Goal: Task Accomplishment & Management: Use online tool/utility

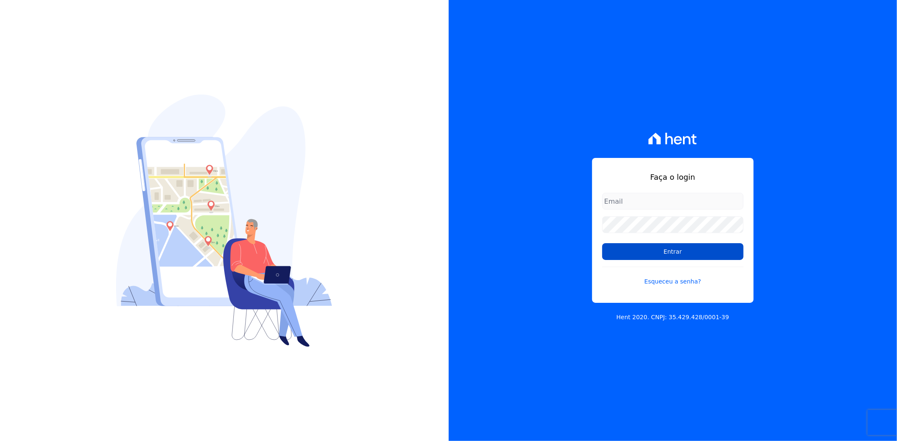
type input "[PERSON_NAME][EMAIL_ADDRESS][PERSON_NAME][DOMAIN_NAME]"
click at [689, 253] on input "Entrar" at bounding box center [672, 251] width 141 height 17
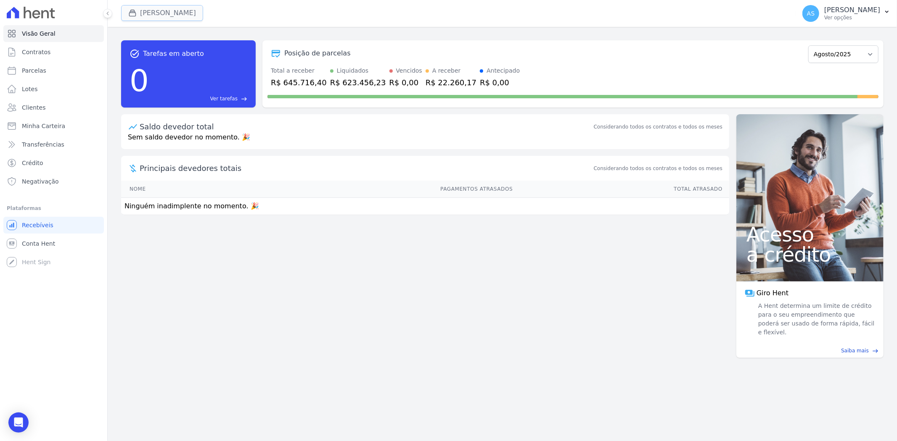
click at [156, 13] on button "[PERSON_NAME]" at bounding box center [162, 13] width 82 height 16
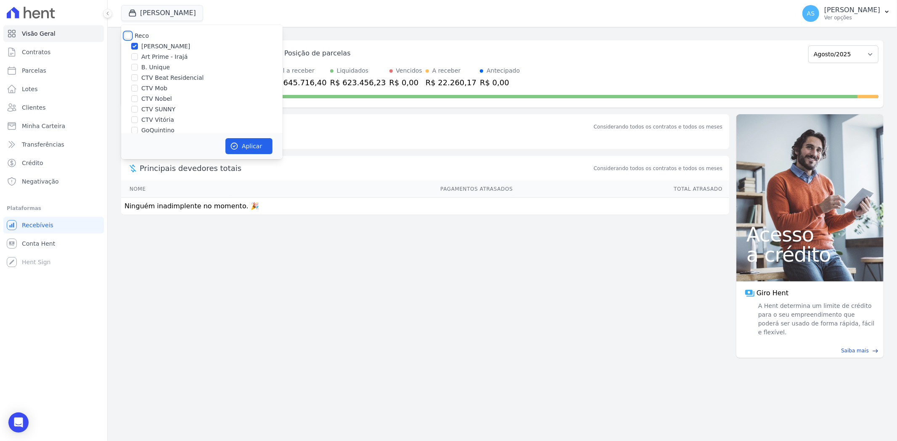
click at [128, 36] on input "Reco" at bounding box center [127, 35] width 7 height 7
checkbox input "true"
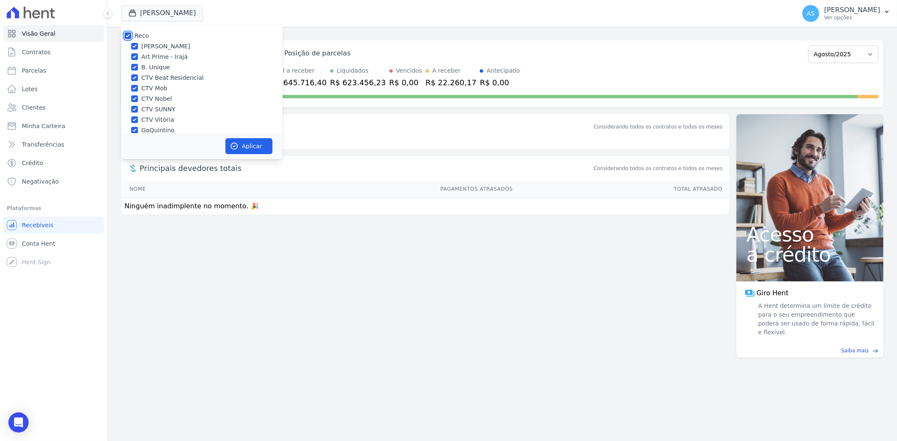
checkbox input "true"
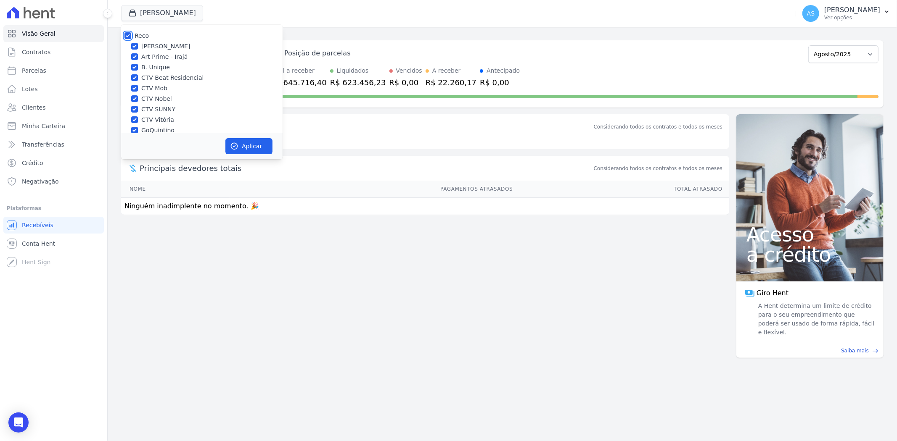
checkbox input "true"
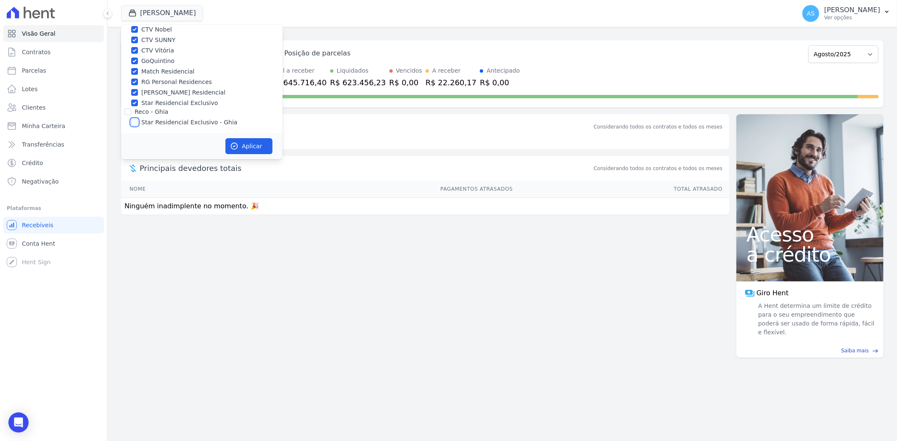
click at [135, 121] on input "Star Residencial Exclusivo - Ghia" at bounding box center [134, 122] width 7 height 7
checkbox input "true"
click at [251, 150] on button "Aplicar" at bounding box center [248, 146] width 47 height 16
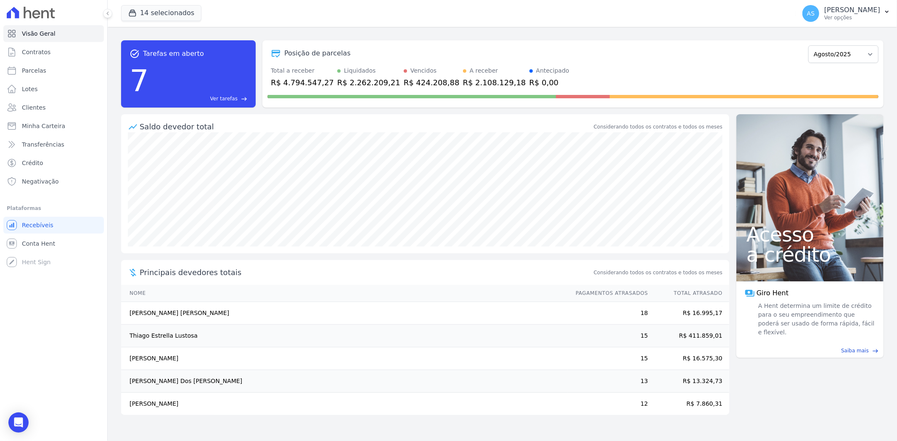
click at [228, 95] on span "Ver tarefas" at bounding box center [223, 99] width 27 height 8
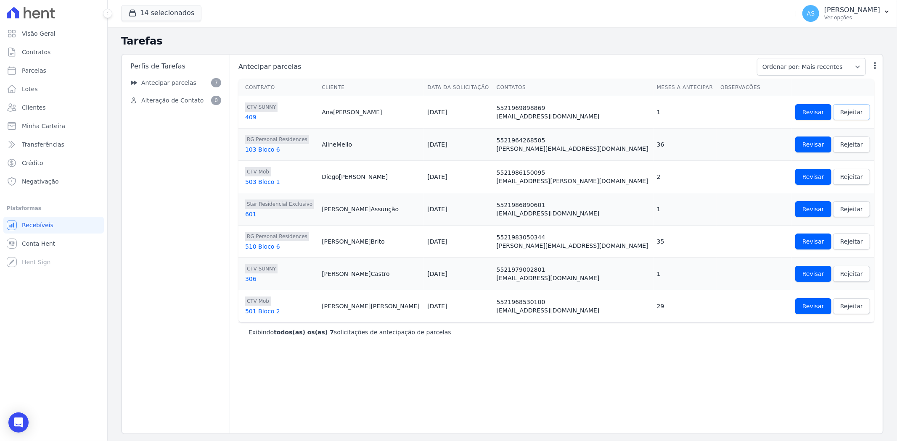
click at [840, 111] on span "Rejeitar" at bounding box center [851, 112] width 23 height 8
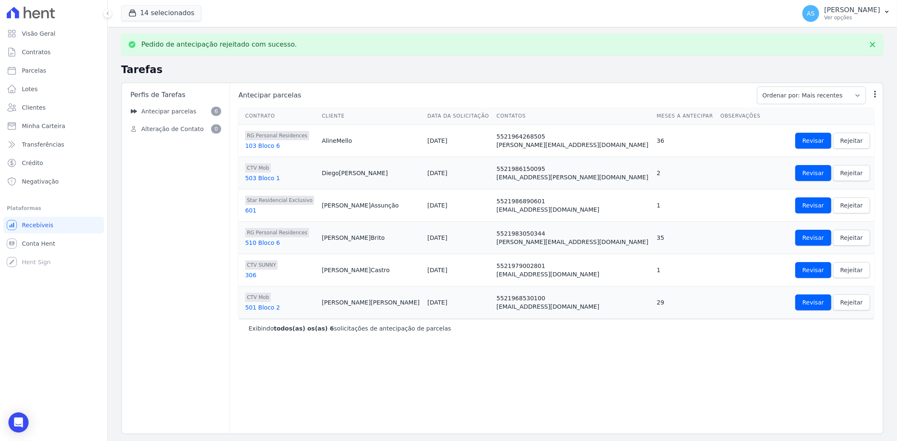
click at [837, 111] on th at bounding box center [832, 116] width 82 height 17
click at [840, 144] on span "Rejeitar" at bounding box center [851, 141] width 23 height 8
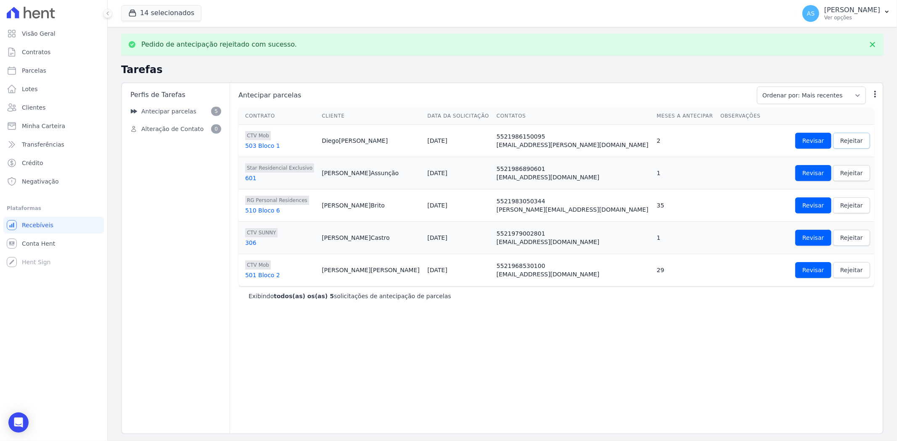
click at [840, 144] on span "Rejeitar" at bounding box center [851, 141] width 23 height 8
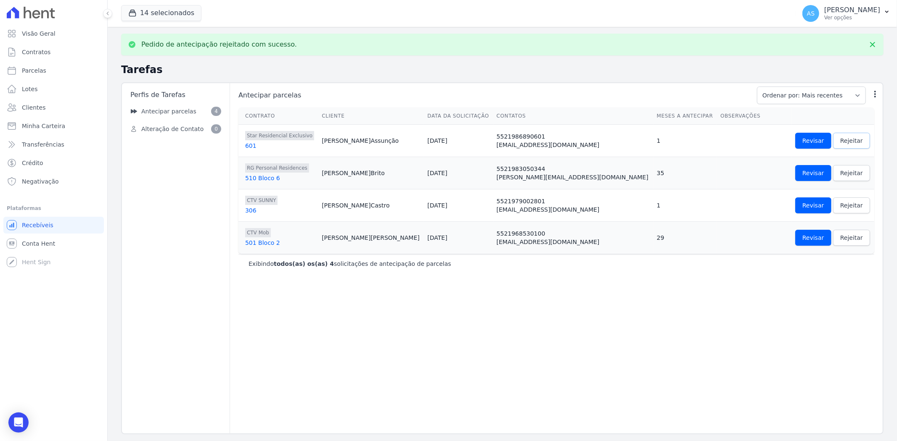
click at [840, 144] on span "Rejeitar" at bounding box center [851, 141] width 23 height 8
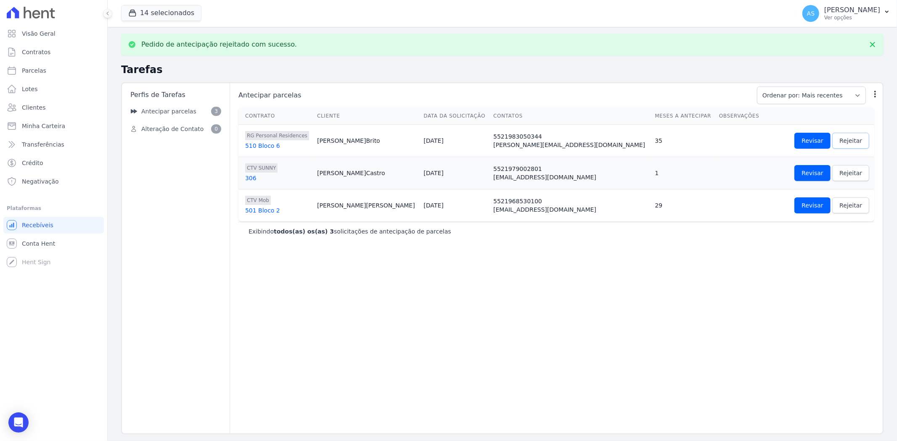
click at [839, 144] on span "Rejeitar" at bounding box center [850, 141] width 23 height 8
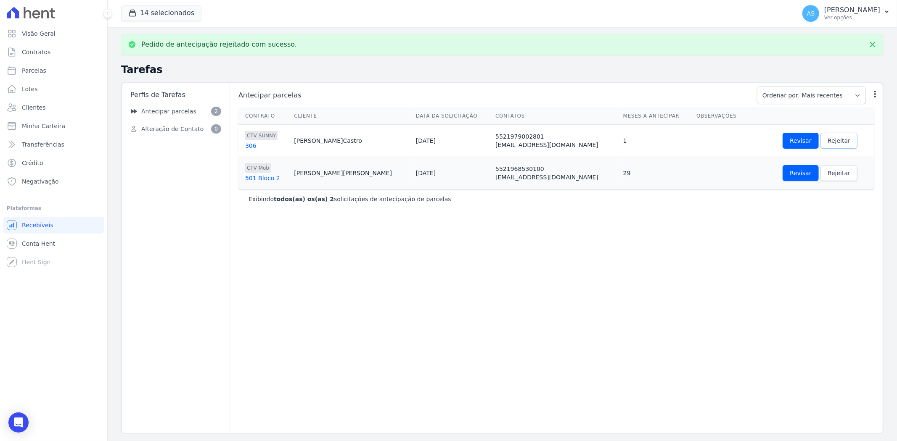
click at [831, 144] on link "Rejeitar" at bounding box center [838, 141] width 37 height 16
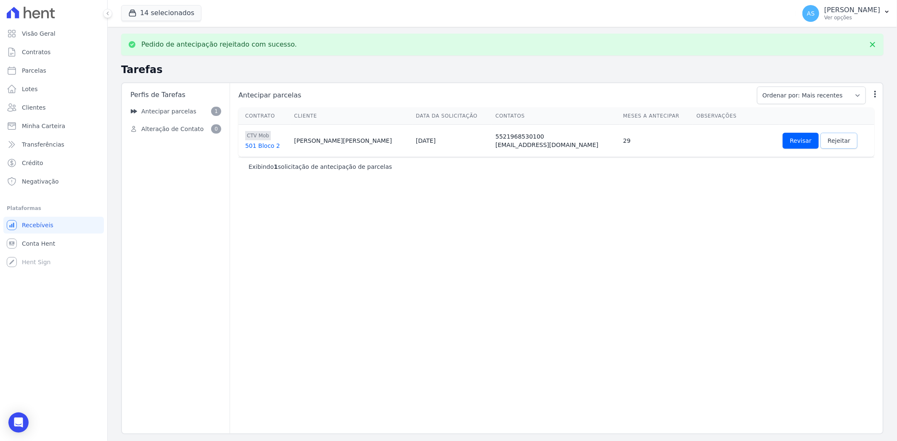
click at [827, 144] on span "Rejeitar" at bounding box center [838, 141] width 23 height 8
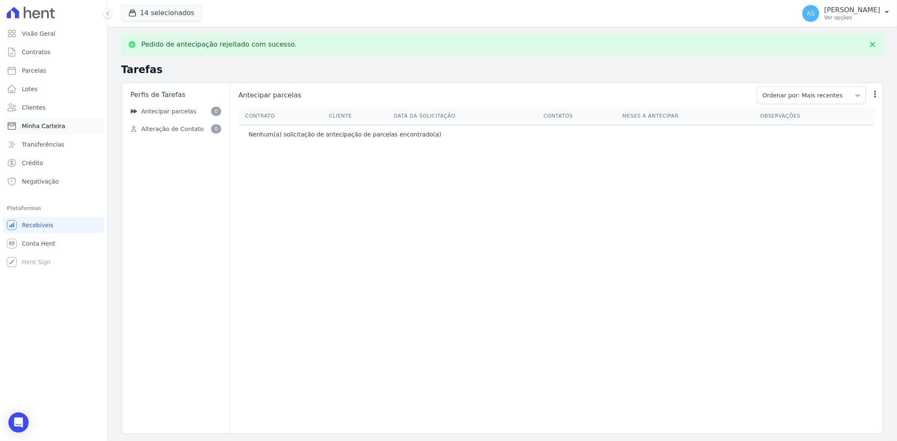
click at [28, 127] on span "Minha Carteira" at bounding box center [43, 126] width 43 height 8
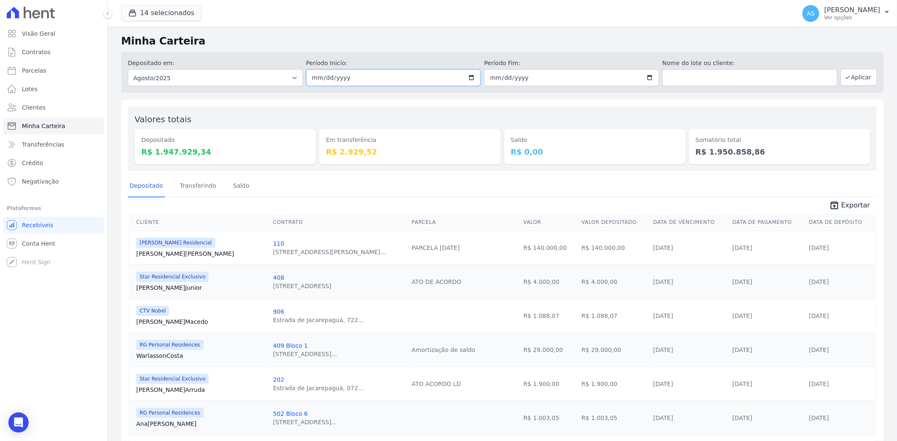
click at [470, 79] on input "2025-08-01" at bounding box center [393, 77] width 175 height 17
type input "[DATE]"
click at [646, 78] on input "2025-08-31" at bounding box center [571, 77] width 175 height 17
type input "[DATE]"
click at [855, 79] on button "Aplicar" at bounding box center [858, 77] width 36 height 17
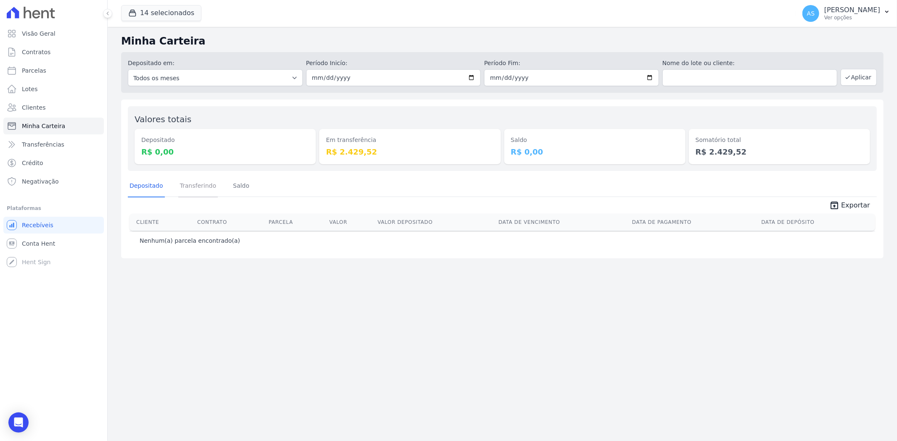
click at [199, 185] on link "Transferindo" at bounding box center [198, 187] width 40 height 22
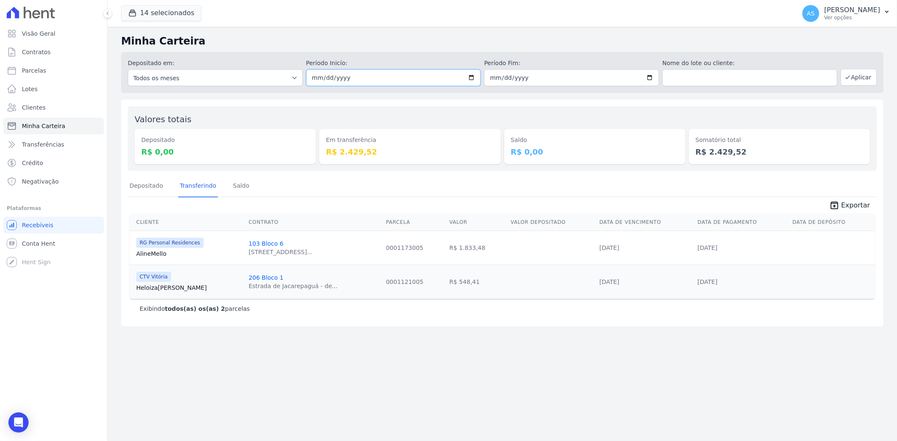
click at [474, 76] on input "[DATE]" at bounding box center [393, 77] width 175 height 17
type input "[DATE]"
click at [652, 76] on input "[DATE]" at bounding box center [571, 77] width 175 height 17
type input "2025-08-13"
click at [858, 75] on button "Aplicar" at bounding box center [858, 77] width 36 height 17
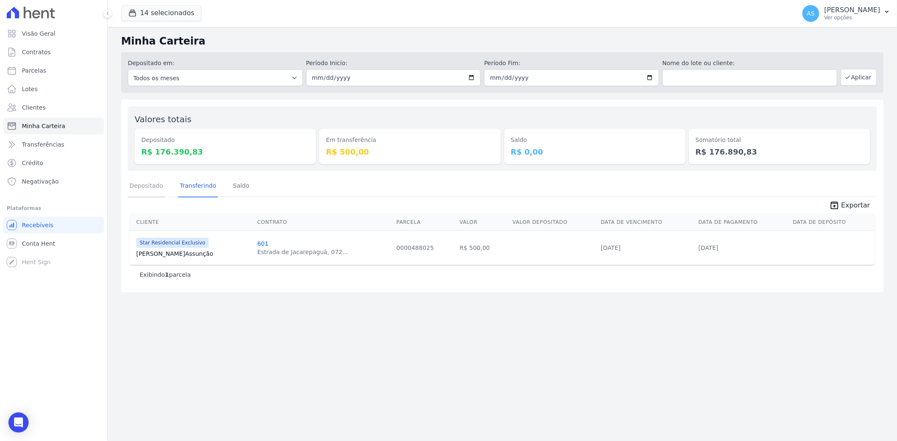
click at [135, 185] on link "Depositado" at bounding box center [146, 187] width 37 height 22
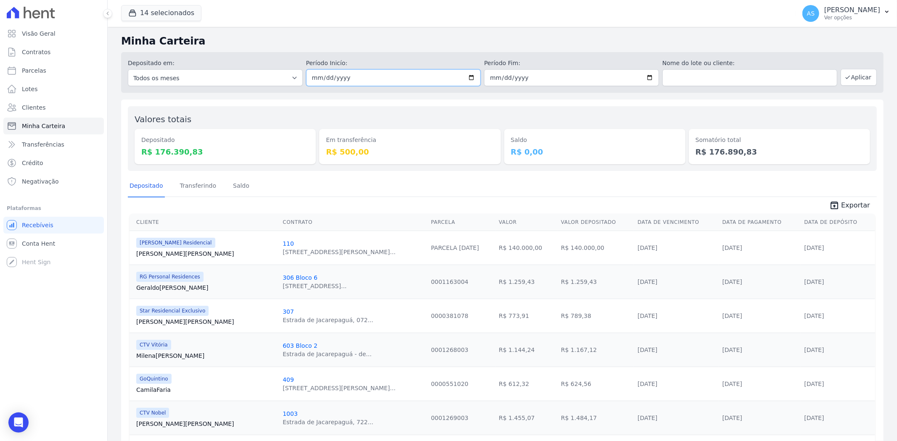
click at [467, 78] on input "2025-08-13" at bounding box center [393, 77] width 175 height 17
type input "2025-08-14"
click at [646, 78] on input "2025-08-13" at bounding box center [571, 77] width 175 height 17
type input "2025-08-14"
click at [852, 73] on button "Aplicar" at bounding box center [858, 77] width 36 height 17
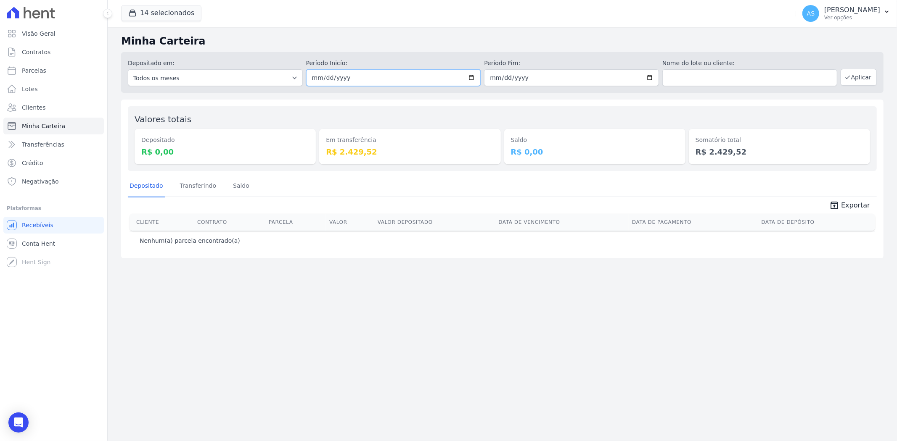
click at [475, 79] on input "[DATE]" at bounding box center [393, 77] width 175 height 17
type input "2025-08-04"
click at [166, 14] on button "14 selecionados" at bounding box center [161, 13] width 80 height 16
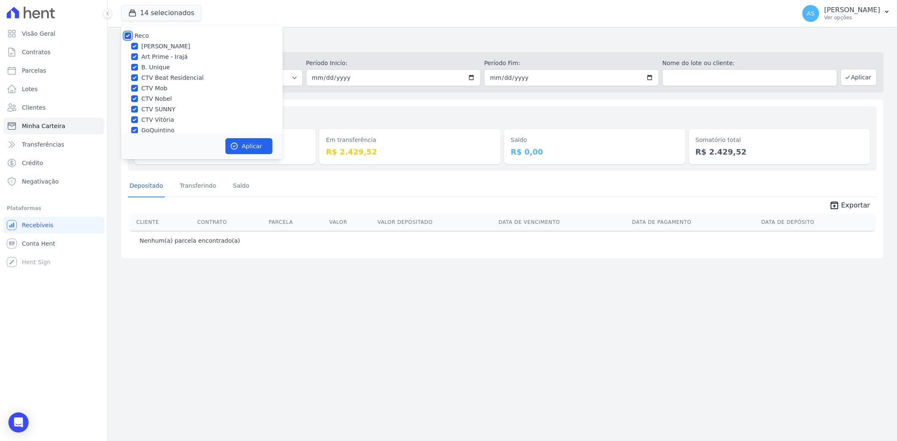
click at [127, 34] on input "Reco" at bounding box center [127, 35] width 7 height 7
checkbox input "false"
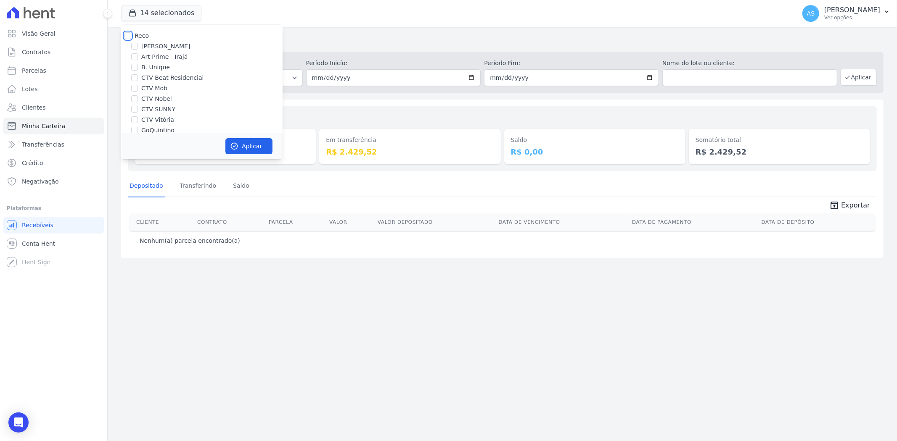
checkbox input "false"
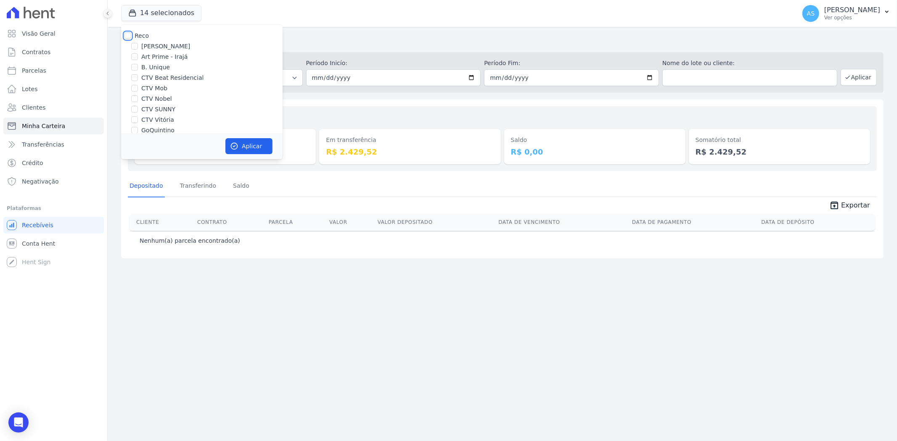
checkbox input "false"
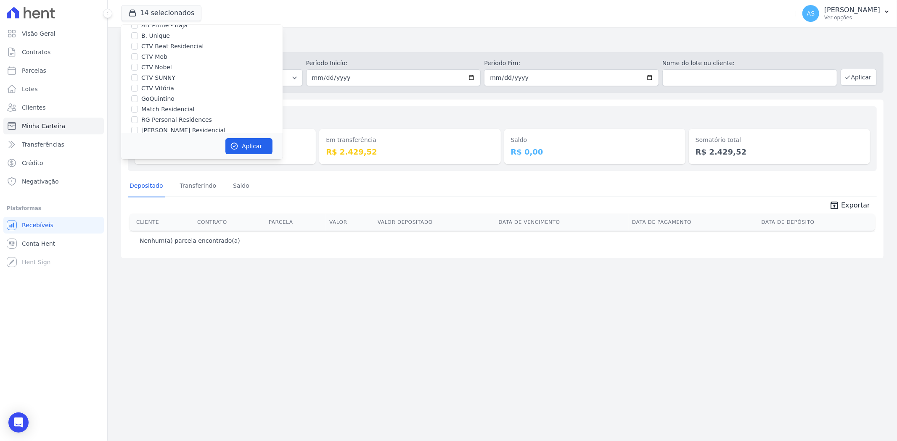
scroll to position [69, 0]
click at [167, 90] on label "[PERSON_NAME] Residencial" at bounding box center [183, 92] width 84 height 9
click at [138, 90] on input "[PERSON_NAME] Residencial" at bounding box center [134, 92] width 7 height 7
checkbox input "true"
click at [145, 120] on label "Star Residencial Exclusivo - Ghia" at bounding box center [189, 122] width 96 height 9
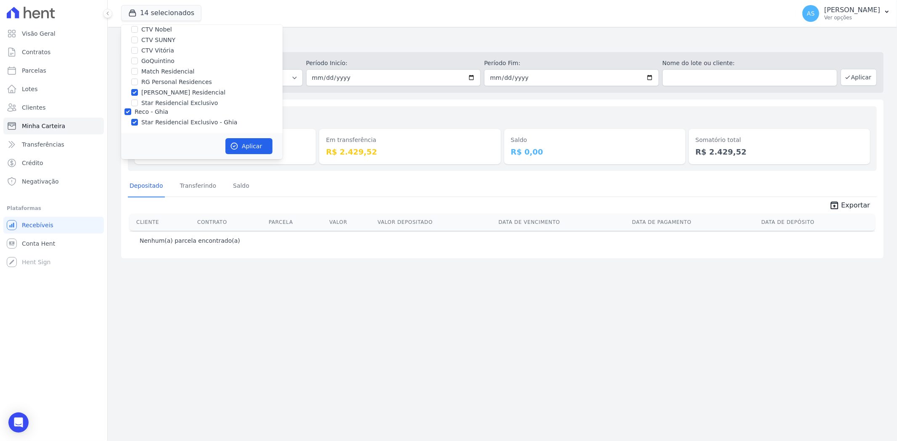
click at [138, 120] on input "Star Residencial Exclusivo - Ghia" at bounding box center [134, 122] width 7 height 7
checkbox input "false"
click at [236, 148] on icon "button" at bounding box center [234, 146] width 8 height 8
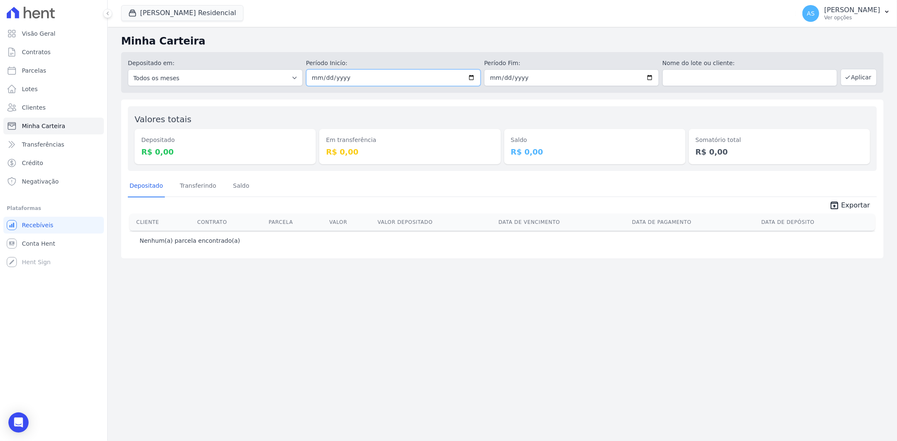
click at [473, 79] on input "[DATE]" at bounding box center [393, 77] width 175 height 17
type input "2025-08-04"
click at [853, 74] on button "Aplicar" at bounding box center [858, 77] width 36 height 17
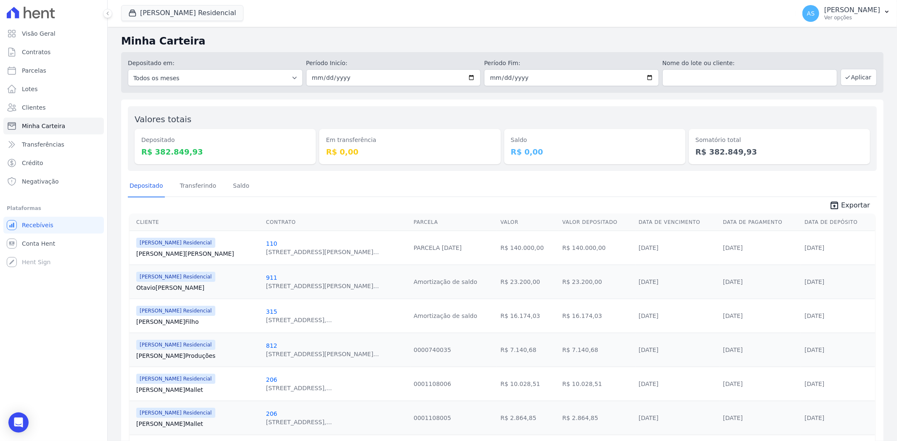
click at [148, 288] on link "Otavio Oliveira" at bounding box center [197, 288] width 123 height 8
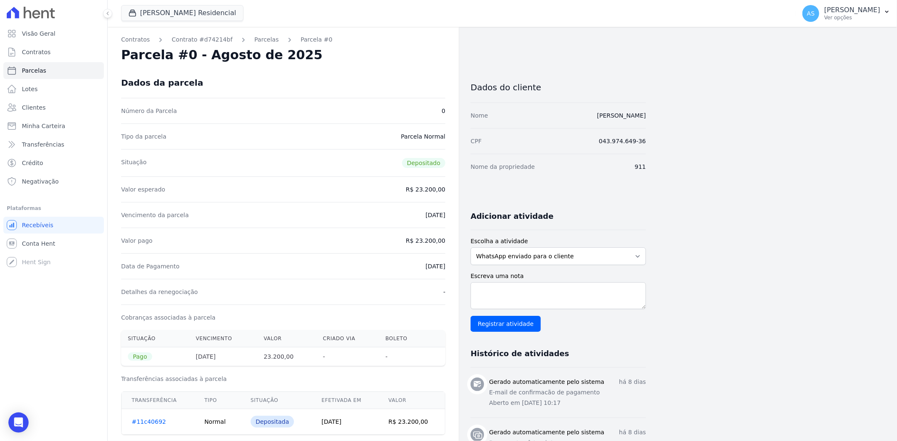
drag, startPoint x: 667, startPoint y: 118, endPoint x: 573, endPoint y: 122, distance: 93.8
click at [573, 122] on div "Contratos Contrato #d74214bf Parcelas Parcela #0 Parcela #0 - Agosto de 2025 Da…" at bounding box center [496, 347] width 776 height 641
copy link "Otavio Kaminski de Oliveira"
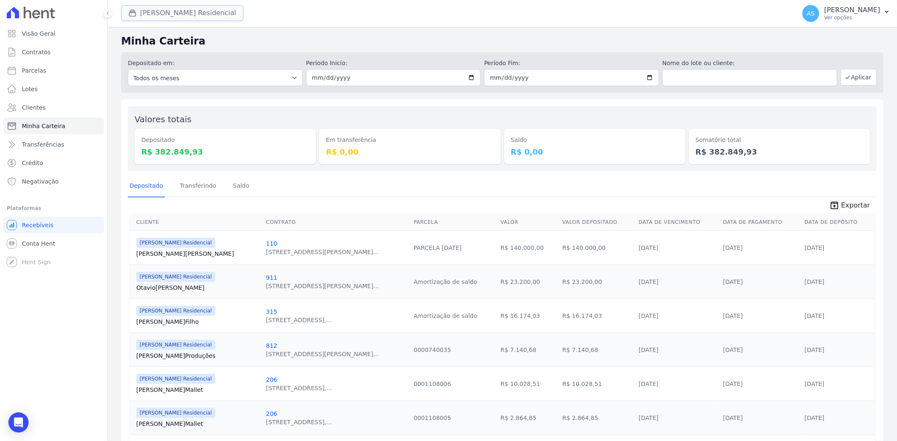
click at [177, 8] on button "[PERSON_NAME] Residencial" at bounding box center [182, 13] width 122 height 16
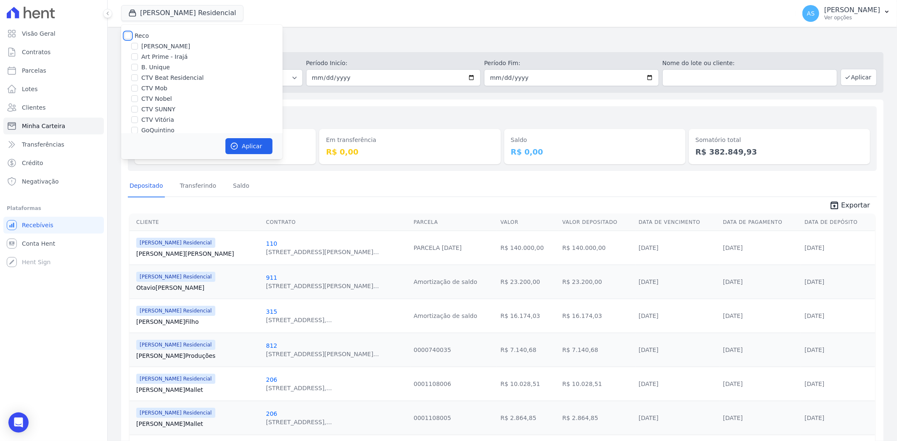
click at [124, 33] on input "Reco" at bounding box center [127, 35] width 7 height 7
checkbox input "true"
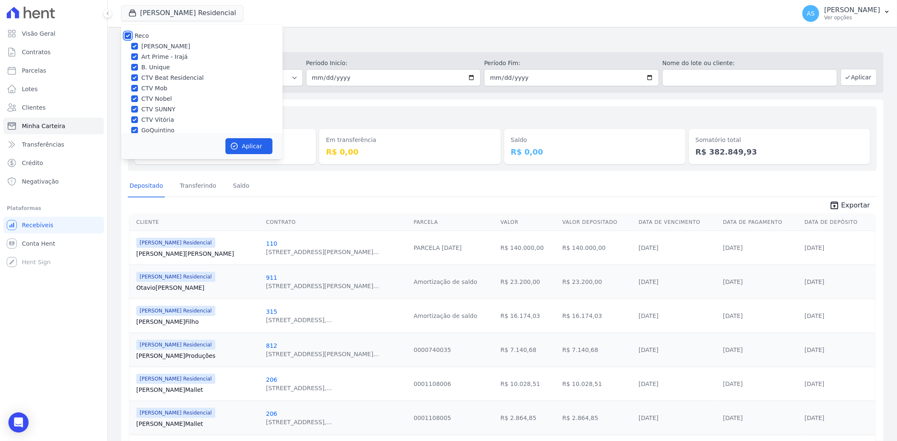
checkbox input "true"
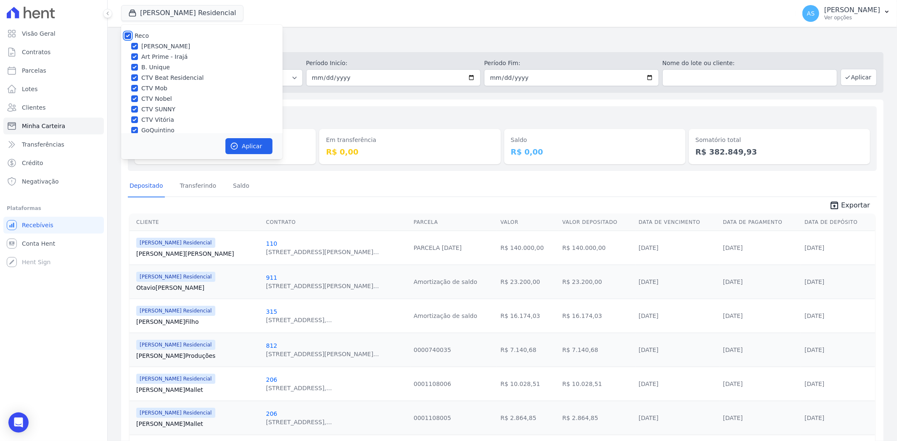
checkbox input "true"
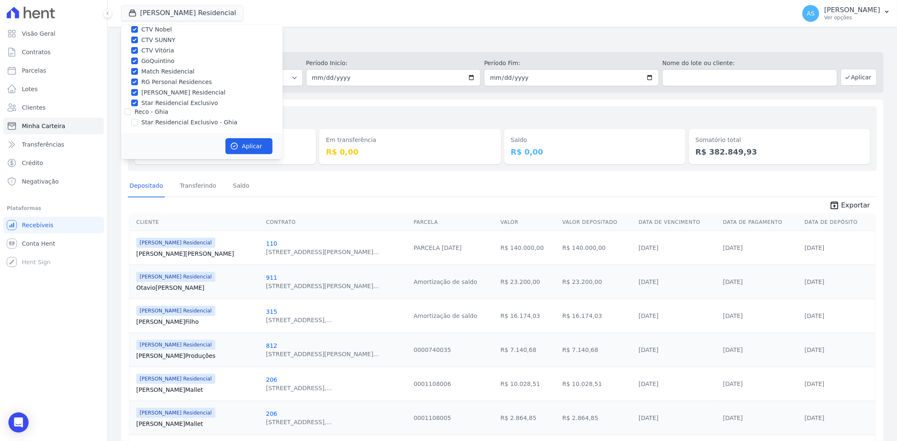
click at [145, 122] on label "Star Residencial Exclusivo - Ghia" at bounding box center [189, 122] width 96 height 9
click at [138, 122] on input "Star Residencial Exclusivo - Ghia" at bounding box center [134, 122] width 7 height 7
checkbox input "true"
click at [245, 142] on button "Aplicar" at bounding box center [248, 146] width 47 height 16
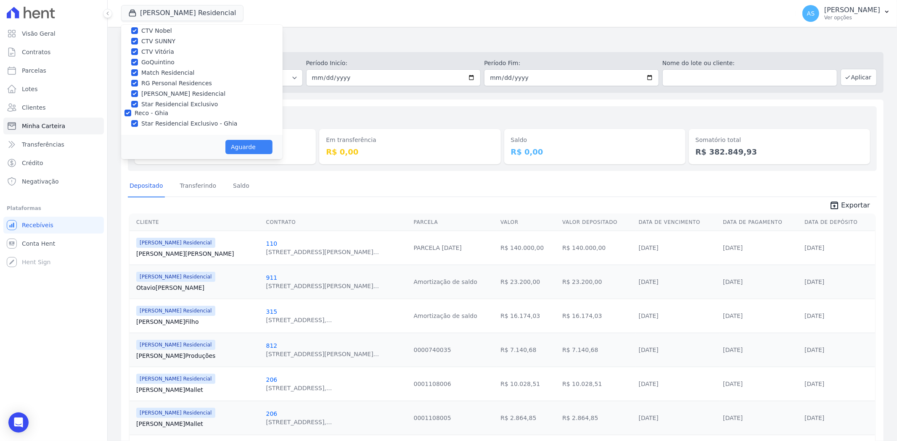
scroll to position [68, 0]
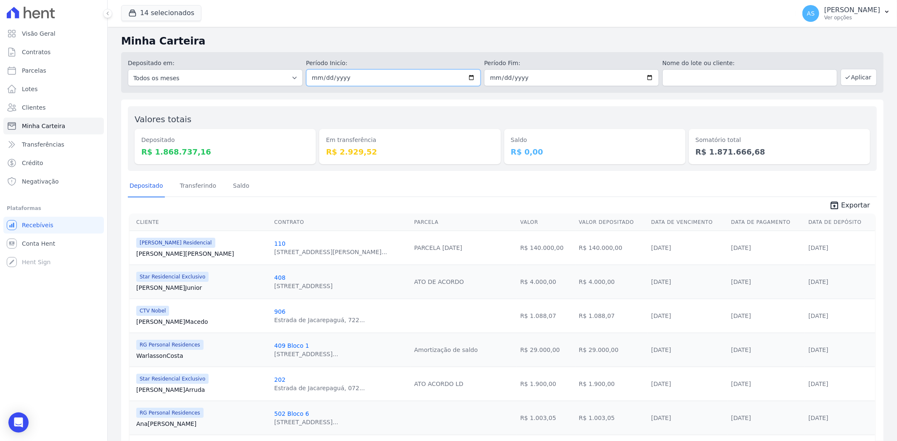
click at [468, 78] on input "2025-08-04" at bounding box center [393, 77] width 175 height 17
type input "[DATE]"
click at [858, 79] on button "Aplicar" at bounding box center [858, 77] width 36 height 17
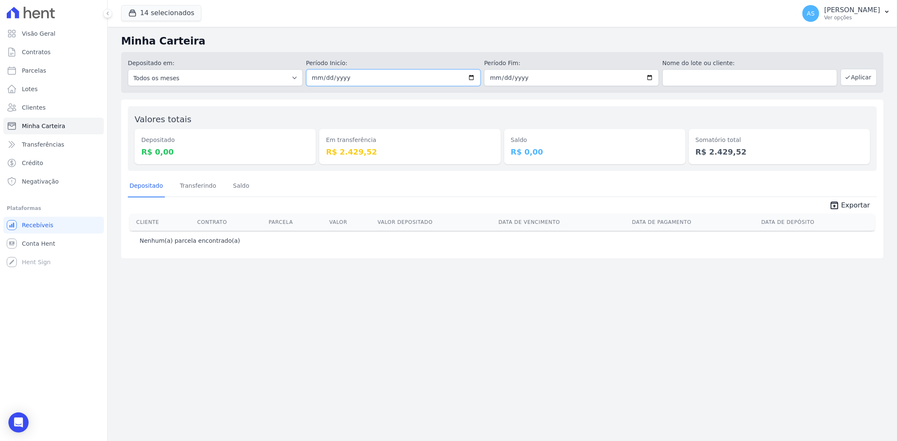
click at [472, 75] on input "[DATE]" at bounding box center [393, 77] width 175 height 17
type input "2025-08-13"
click at [862, 78] on button "Aplicar" at bounding box center [858, 77] width 36 height 17
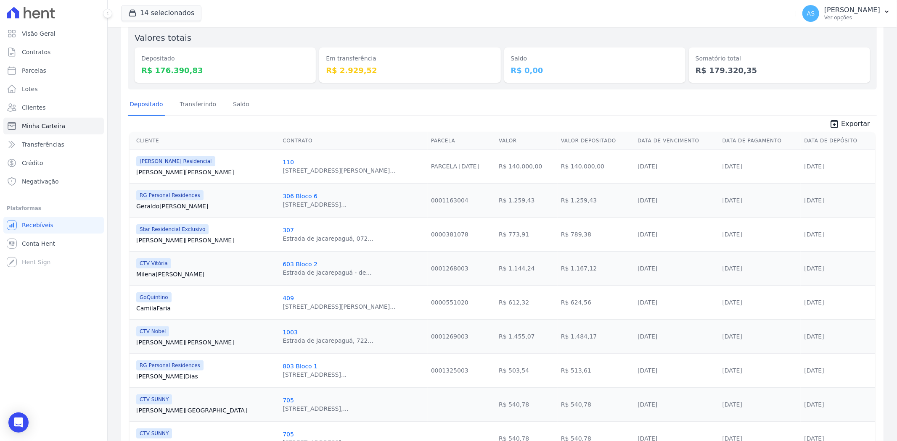
scroll to position [93, 0]
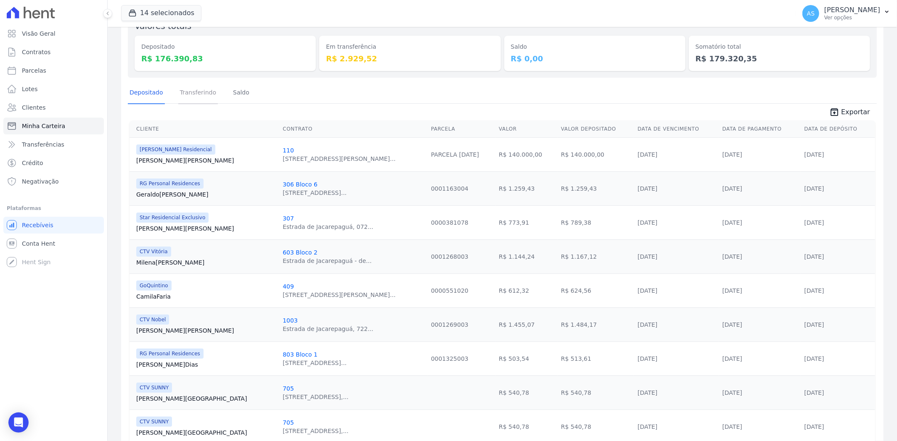
click at [195, 95] on link "Transferindo" at bounding box center [198, 93] width 40 height 22
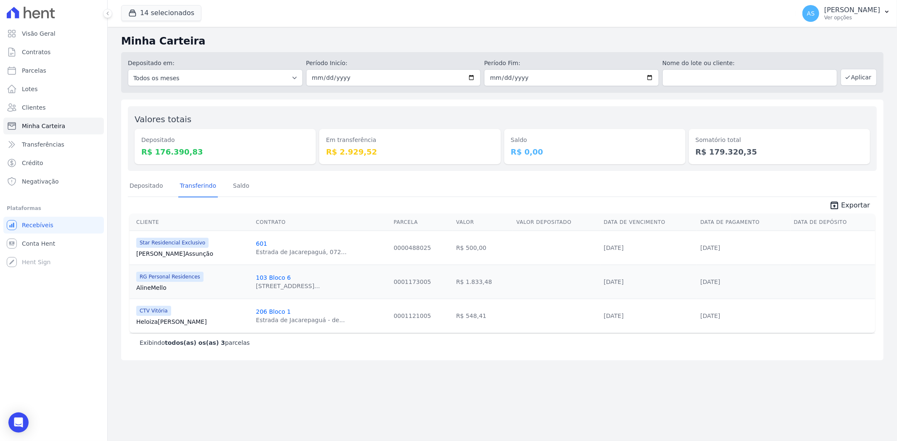
drag, startPoint x: 455, startPoint y: 112, endPoint x: 645, endPoint y: -41, distance: 243.9
click at [645, 0] on html "Visão Geral Contratos [GEOGRAPHIC_DATA] Lotes Clientes Minha Carteira Transferê…" at bounding box center [448, 220] width 897 height 441
click at [498, 170] on div "Valores totais Depositado R$ 176.390,83 Em transferência R$ 2.929,52 [GEOGRAPHI…" at bounding box center [502, 138] width 749 height 65
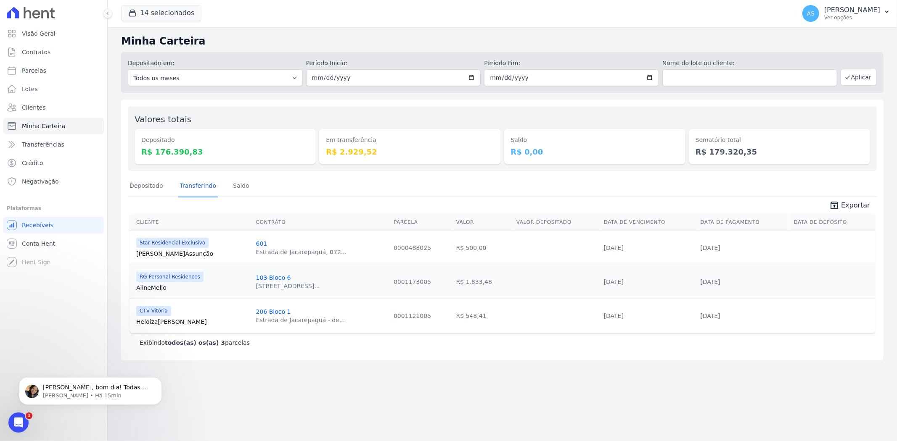
click at [21, 422] on icon "Abrir mensagem da Intercom" at bounding box center [19, 423] width 14 height 14
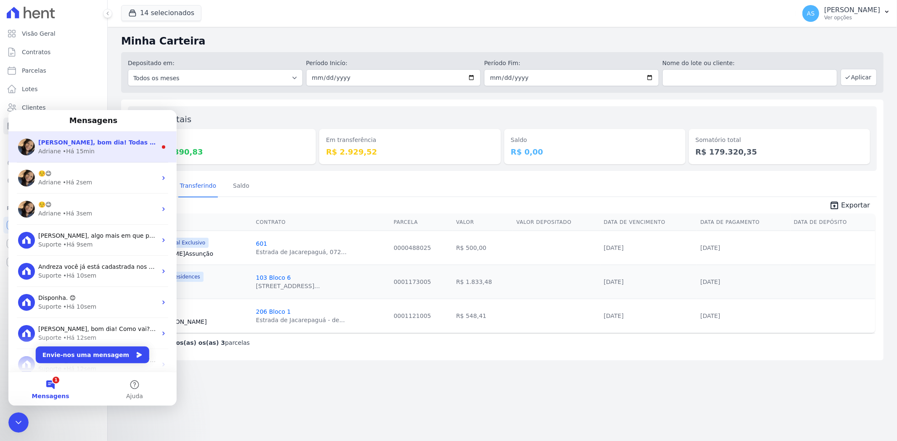
click at [128, 140] on span "[PERSON_NAME], bom dia! Todas as parcelas pendentes de ontem, foram descartadas…" at bounding box center [187, 142] width 298 height 7
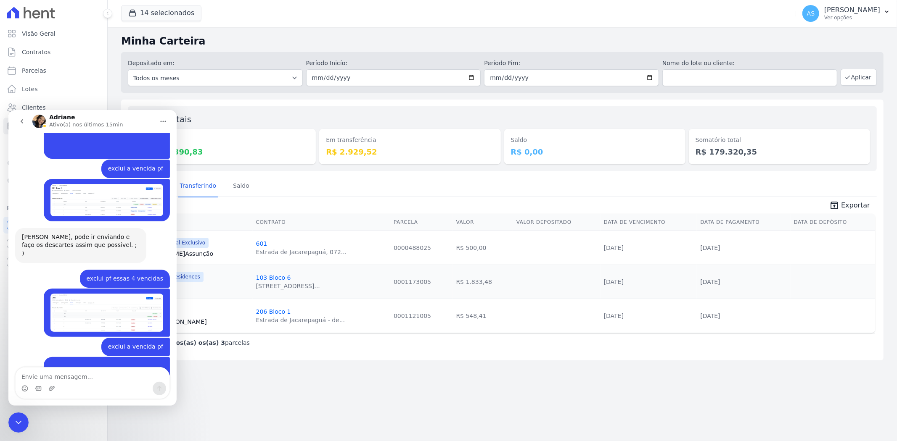
scroll to position [7436, 0]
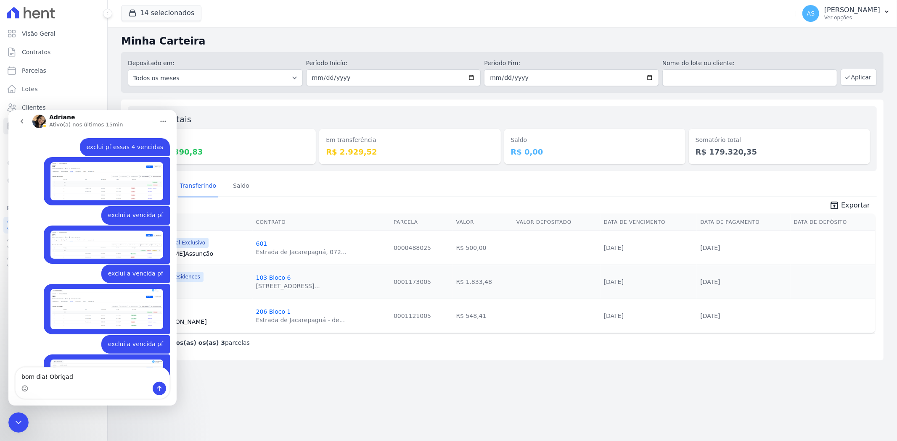
type textarea "bom dia! Obrigada"
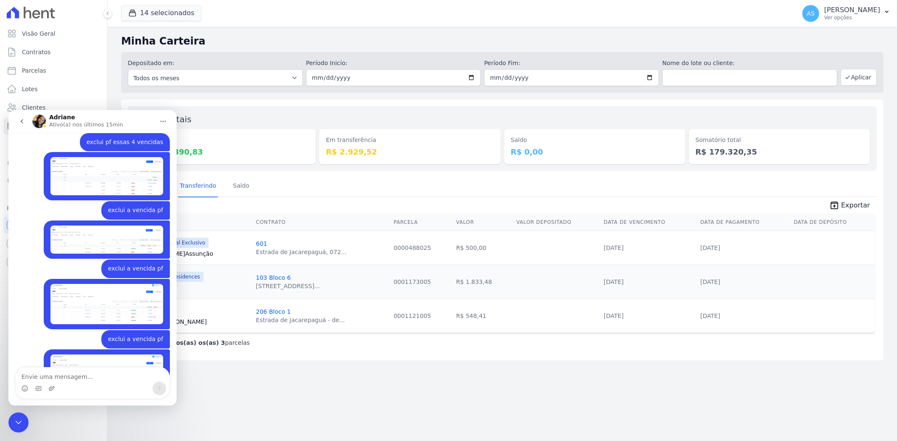
click at [15, 421] on icon "Fechar mensagem da Intercom" at bounding box center [18, 422] width 10 height 10
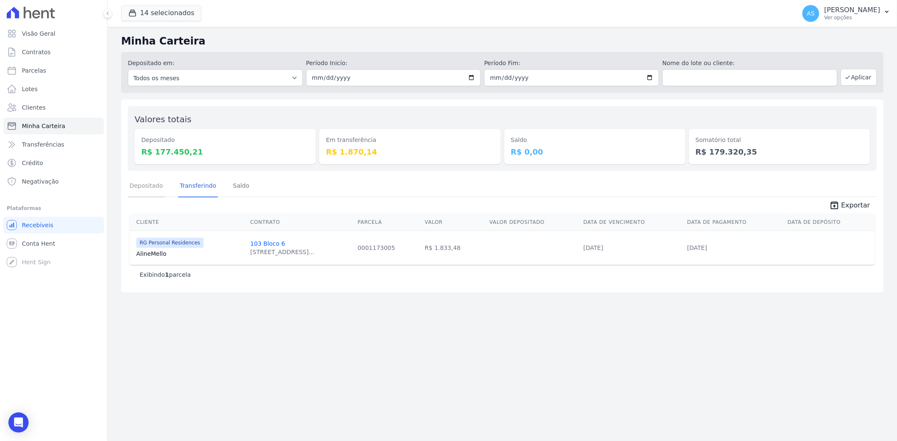
click at [140, 184] on link "Depositado" at bounding box center [146, 187] width 37 height 22
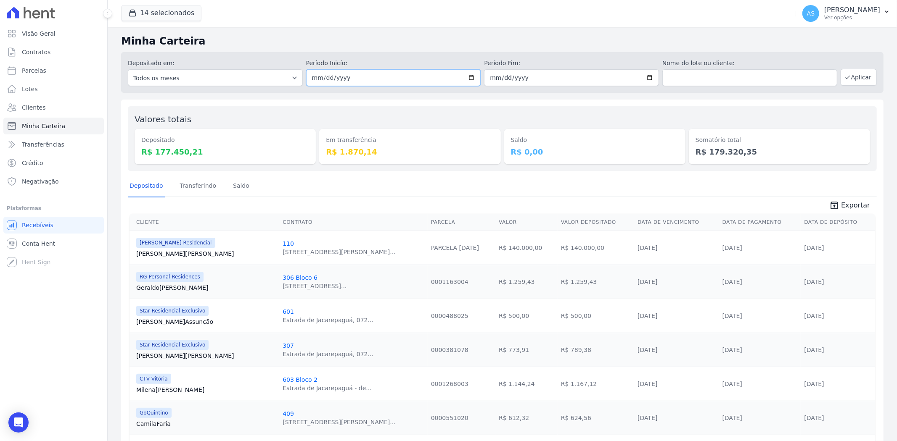
click at [467, 76] on input "[DATE]" at bounding box center [393, 77] width 175 height 17
type input "[DATE]"
click at [854, 82] on button "Aplicar" at bounding box center [858, 77] width 36 height 17
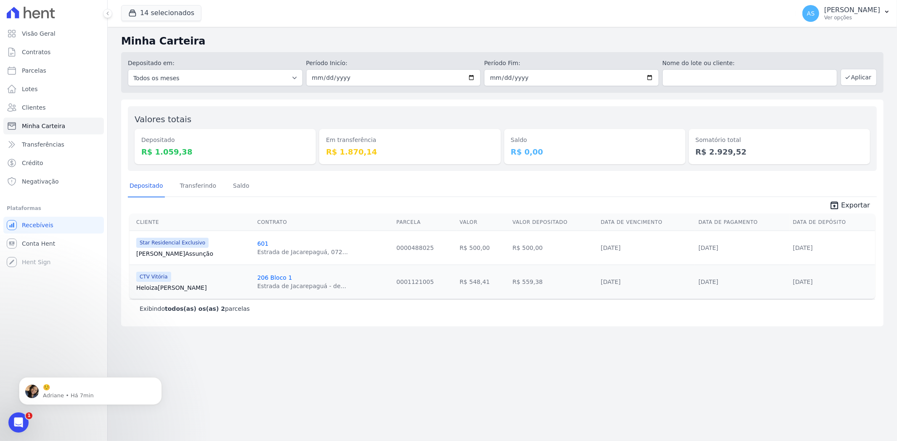
click at [10, 422] on div "Abrir mensagem da Intercom" at bounding box center [19, 423] width 28 height 28
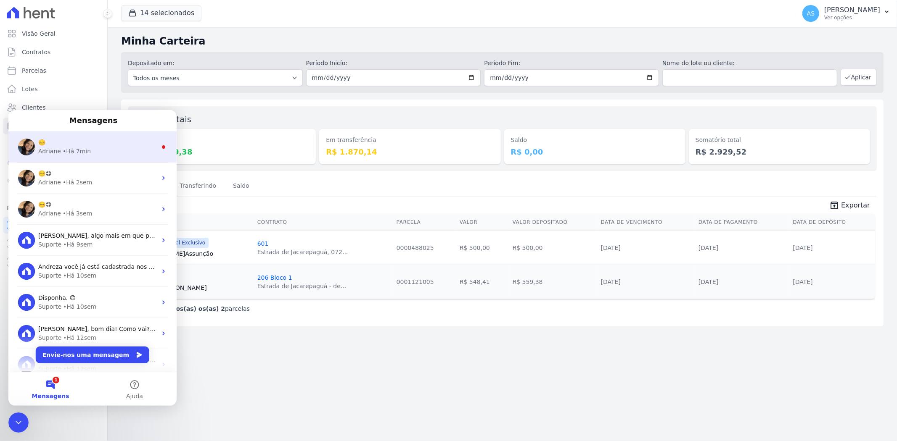
click at [139, 148] on div "Adriane • Há 7min" at bounding box center [97, 151] width 119 height 9
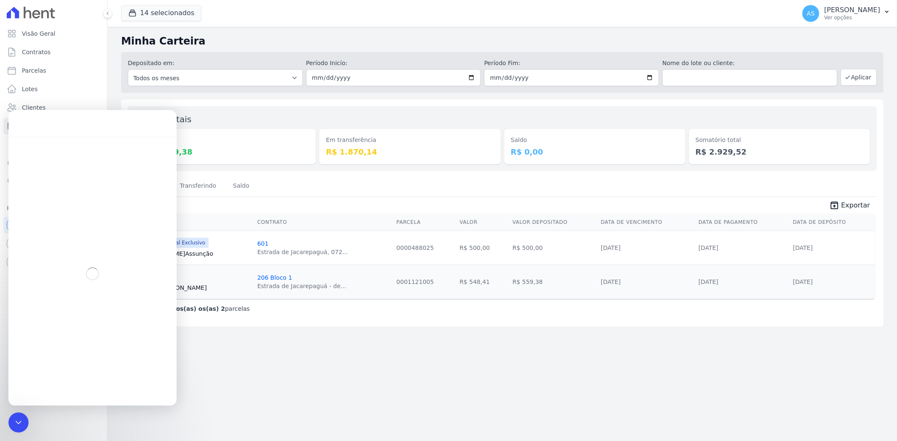
click at [17, 423] on icon "Fechar mensagem da Intercom" at bounding box center [18, 422] width 10 height 10
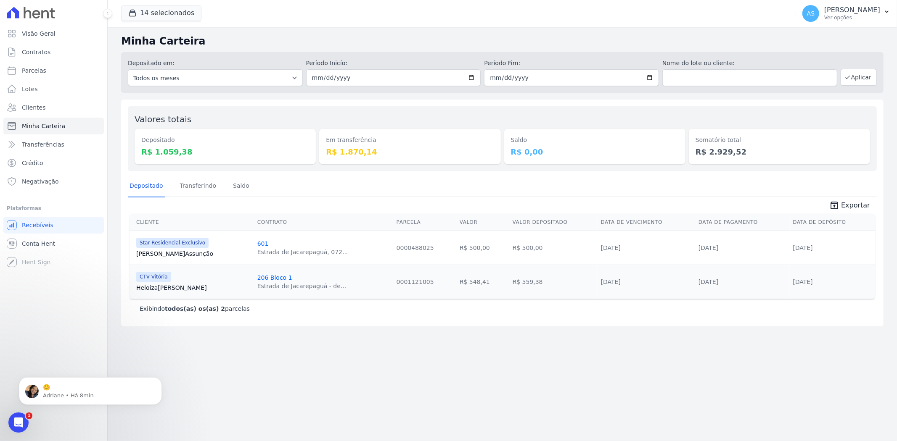
scroll to position [7417, 0]
click at [18, 419] on icon "Abrir mensagem da Intercom" at bounding box center [19, 423] width 14 height 14
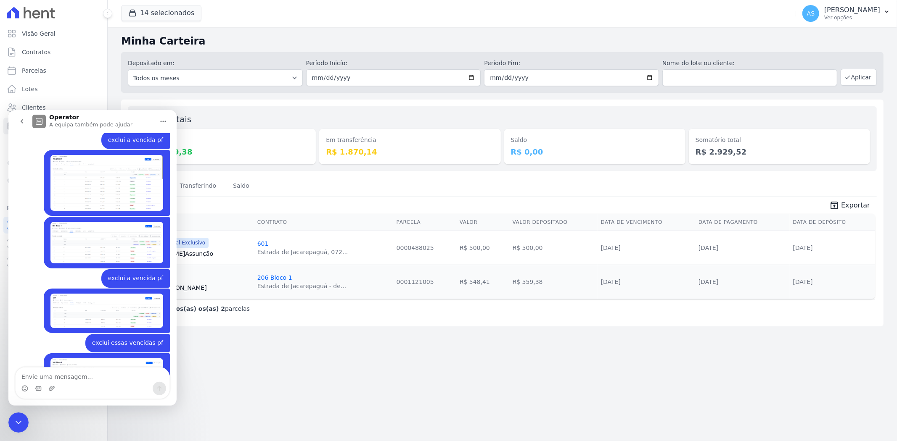
scroll to position [7418, 0]
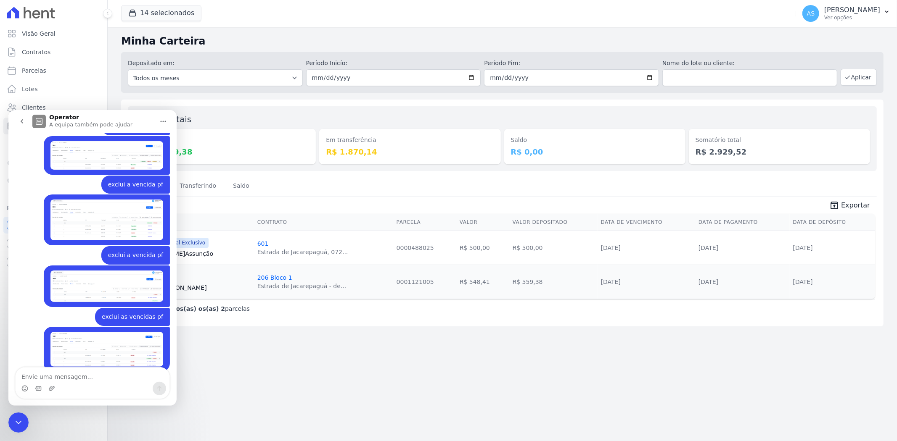
drag, startPoint x: 38, startPoint y: 836, endPoint x: 22, endPoint y: 418, distance: 418.1
click at [22, 418] on icon "Fechar mensagem da Intercom" at bounding box center [18, 422] width 10 height 10
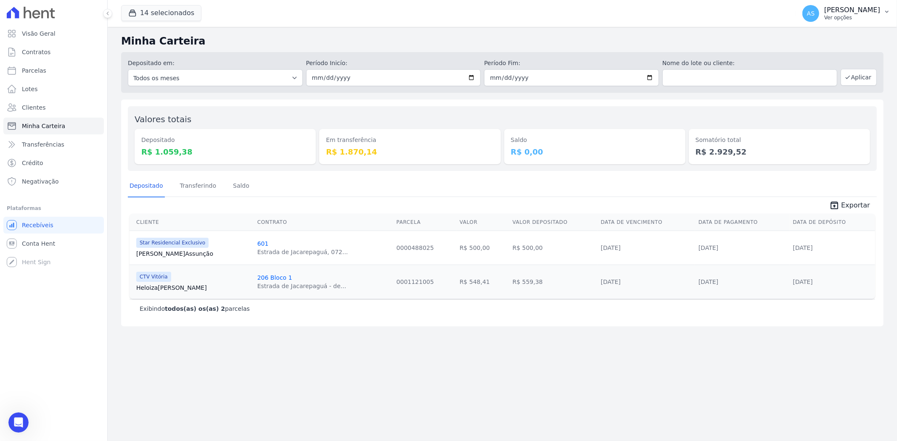
click at [886, 8] on icon "button" at bounding box center [886, 11] width 7 height 7
click at [820, 107] on link "Importar do Sienge" at bounding box center [843, 111] width 108 height 15
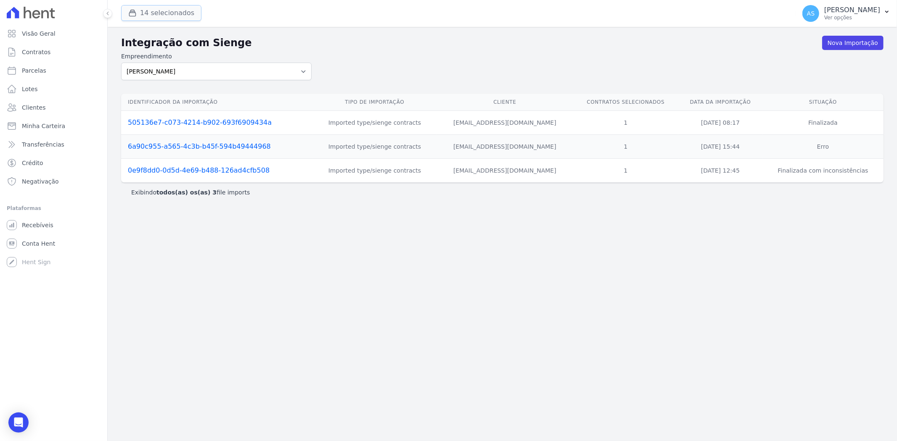
click at [147, 13] on button "14 selecionados" at bounding box center [161, 13] width 80 height 16
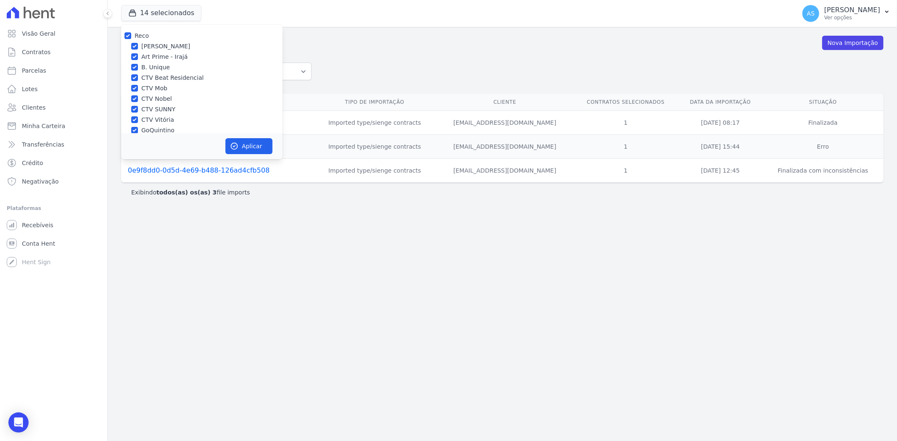
click at [343, 36] on h2 "Integração com Sienge" at bounding box center [471, 42] width 701 height 15
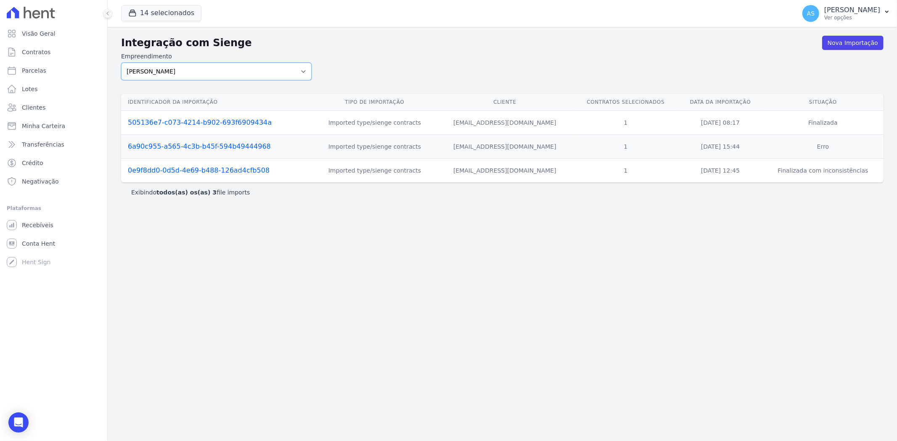
drag, startPoint x: 302, startPoint y: 74, endPoint x: 296, endPoint y: 73, distance: 5.5
click at [302, 74] on select "Amaré Arpoador Art Prime - Irajá B. Unique CTV Beat Residencial CTV Mob CTV Nob…" at bounding box center [216, 72] width 190 height 18
select select "08ebbe77-dc31-45b1-a608-0ad0e72e2f16"
click at [121, 63] on select "Amaré Arpoador Art Prime - Irajá B. Unique CTV Beat Residencial CTV Mob CTV Nob…" at bounding box center [216, 72] width 190 height 18
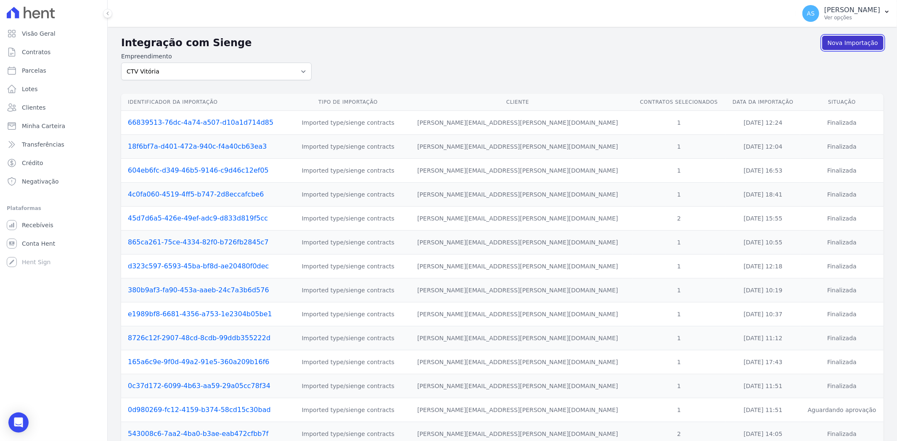
click at [863, 40] on link "Nova Importação" at bounding box center [852, 43] width 61 height 14
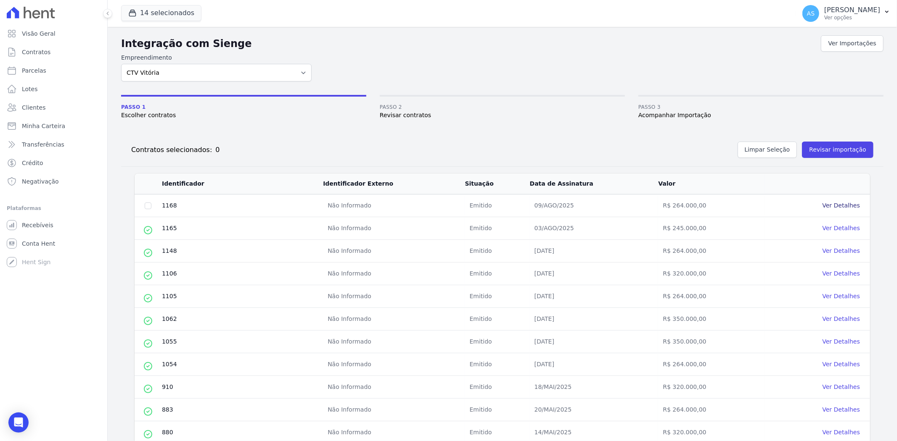
click at [840, 204] on link "Ver Detalhes" at bounding box center [840, 205] width 37 height 7
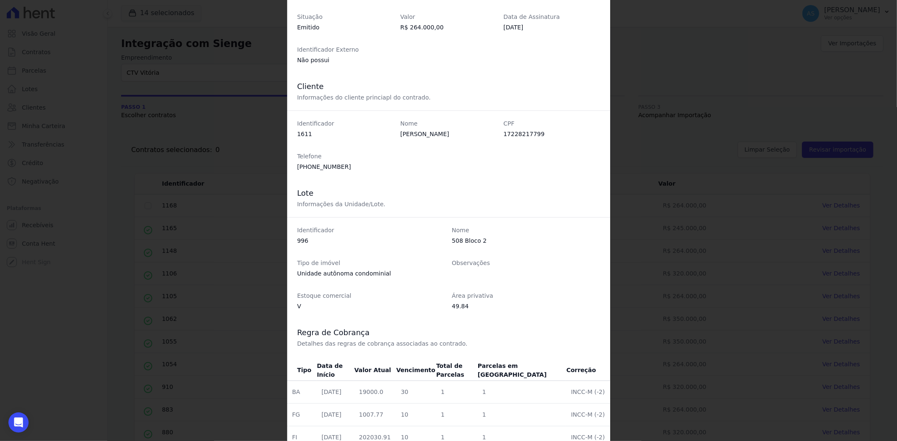
scroll to position [165, 0]
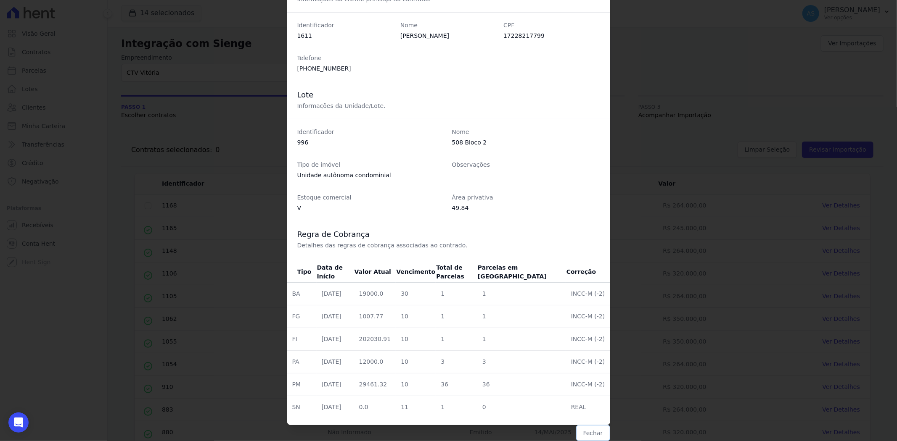
click at [589, 434] on button "Fechar" at bounding box center [593, 433] width 34 height 16
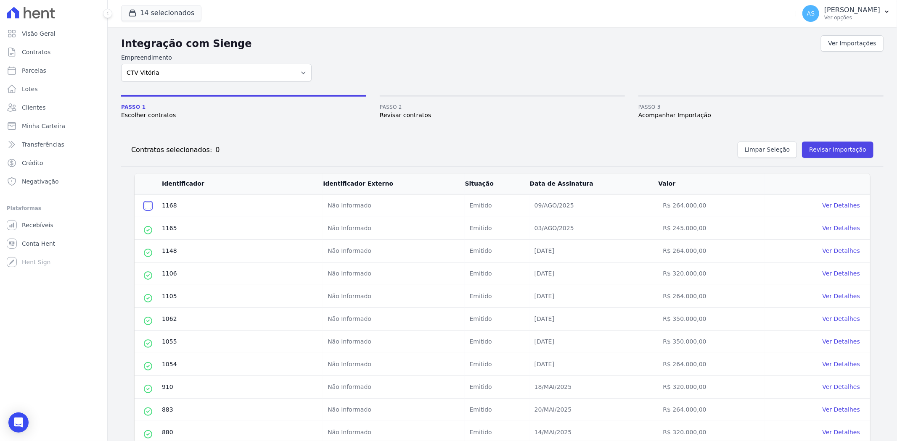
click at [146, 205] on input "checkbox" at bounding box center [148, 206] width 7 height 7
checkbox input "true"
click at [815, 148] on button "Revisar importação" at bounding box center [837, 150] width 71 height 16
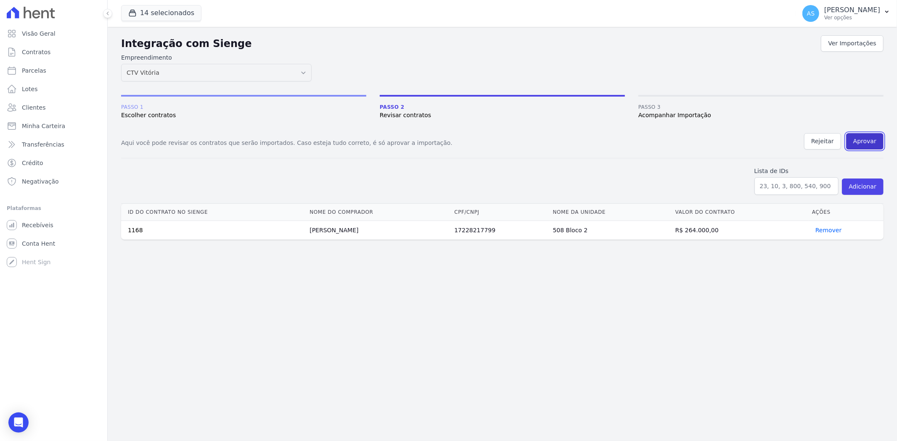
click at [860, 140] on button "Aprovar" at bounding box center [864, 141] width 37 height 16
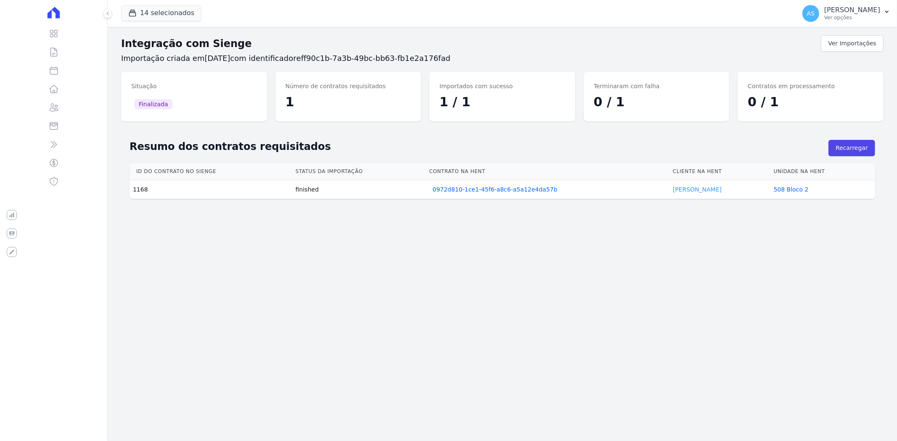
click at [688, 191] on link "Matheus Oliveira" at bounding box center [697, 189] width 49 height 7
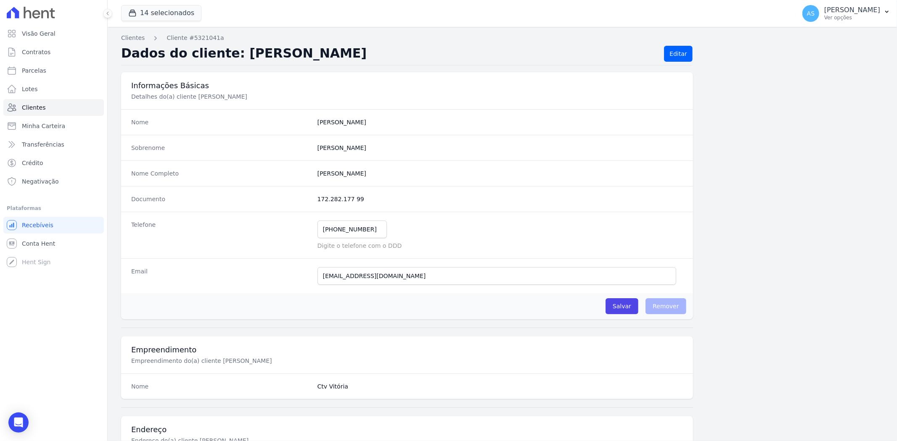
click at [688, 191] on div "Informações Básicas Detalhes do(a) cliente Matheus Dias De Oliveira Nome Matheu…" at bounding box center [502, 425] width 762 height 707
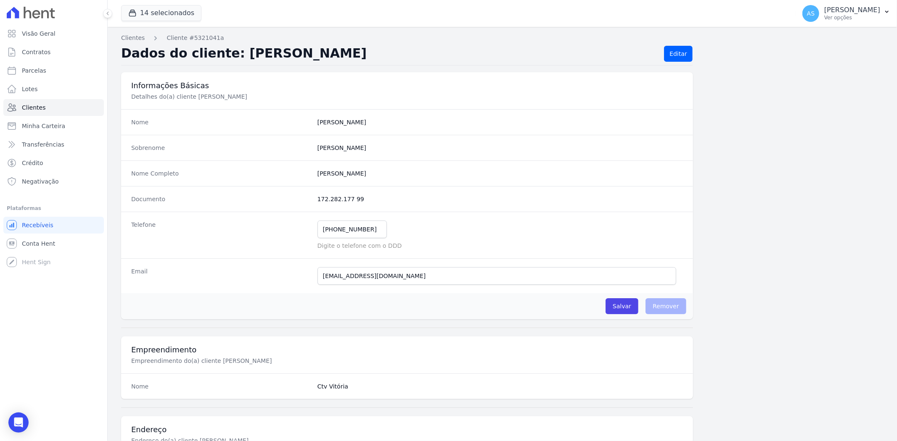
click at [686, 186] on div "Nome Completo Matheus Dias De Oliveira" at bounding box center [407, 174] width 572 height 26
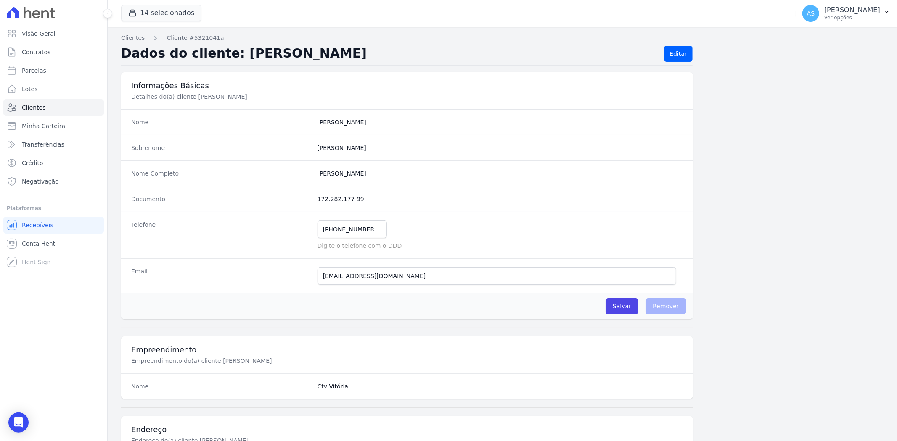
click at [686, 186] on div "Nome Completo Matheus Dias De Oliveira" at bounding box center [407, 174] width 572 height 26
click at [681, 184] on div "Nome Completo Matheus Dias De Oliveira" at bounding box center [407, 174] width 572 height 26
click at [682, 184] on div "Nome Completo Matheus Dias De Oliveira" at bounding box center [407, 174] width 572 height 26
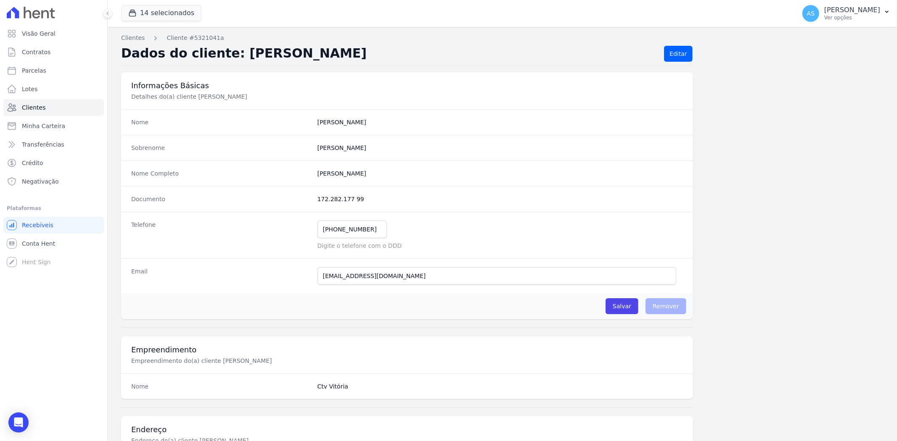
click at [682, 184] on div "Nome Completo Matheus Dias De Oliveira" at bounding box center [407, 174] width 572 height 26
drag, startPoint x: 682, startPoint y: 184, endPoint x: 675, endPoint y: 180, distance: 7.7
click at [675, 180] on div "Nome Completo Matheus Dias De Oliveira" at bounding box center [407, 174] width 572 height 26
click at [678, 179] on div "Nome Completo Matheus Dias De Oliveira" at bounding box center [407, 174] width 572 height 26
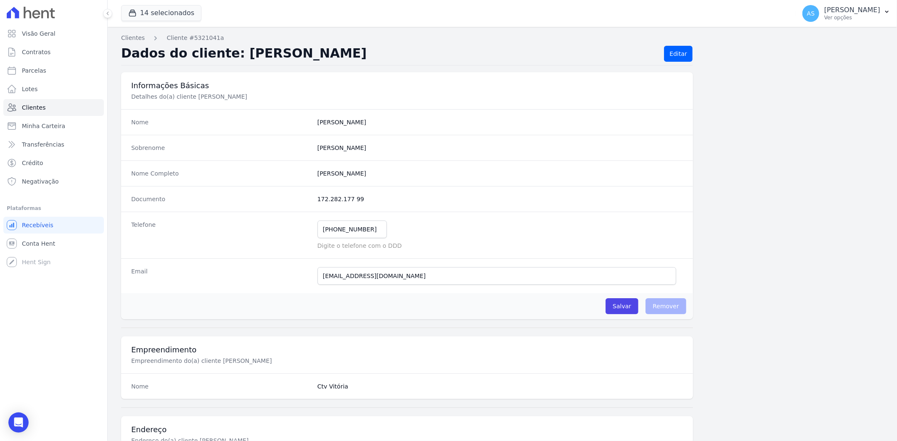
click at [671, 174] on completo "Matheus Dias De Oliveira" at bounding box center [499, 173] width 365 height 8
click at [670, 171] on completo "Matheus Dias De Oliveira" at bounding box center [499, 173] width 365 height 8
click at [671, 171] on completo "Matheus Dias De Oliveira" at bounding box center [499, 173] width 365 height 8
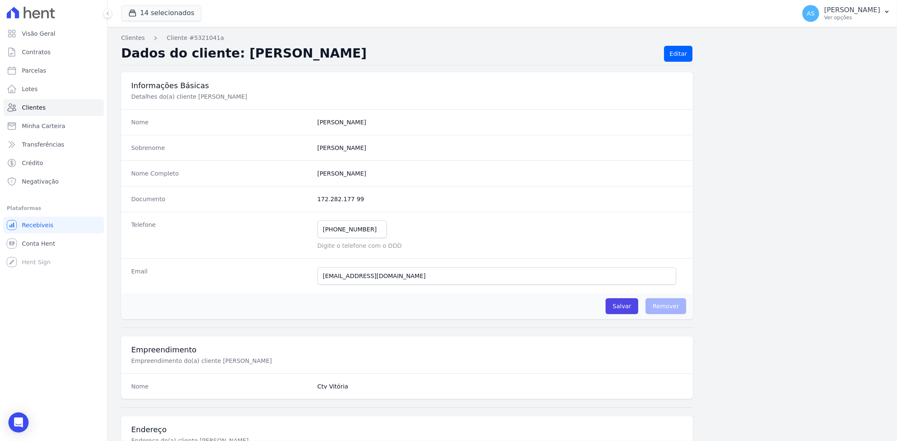
click at [671, 171] on completo "Matheus Dias De Oliveira" at bounding box center [499, 173] width 365 height 8
click at [29, 129] on span "Minha Carteira" at bounding box center [43, 126] width 43 height 8
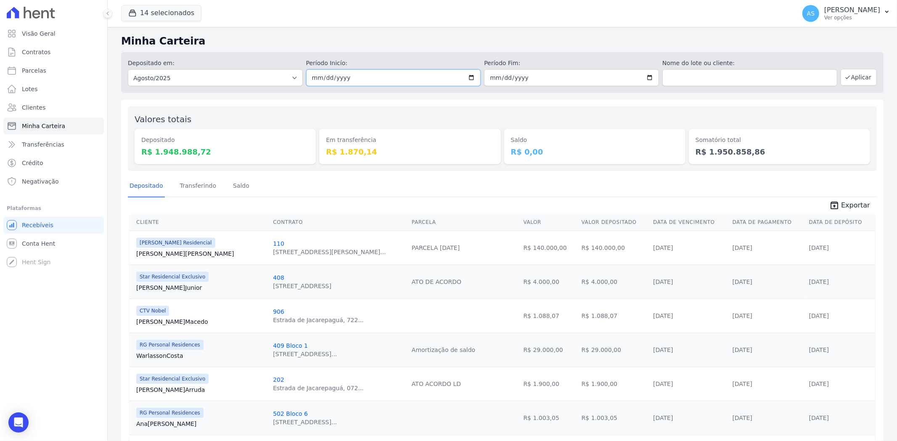
click at [466, 76] on input "2025-08-01" at bounding box center [393, 77] width 175 height 17
type input "[DATE]"
click at [644, 79] on input "2025-08-31" at bounding box center [571, 77] width 175 height 17
type input "[DATE]"
click at [848, 77] on button "Aplicar" at bounding box center [858, 77] width 36 height 17
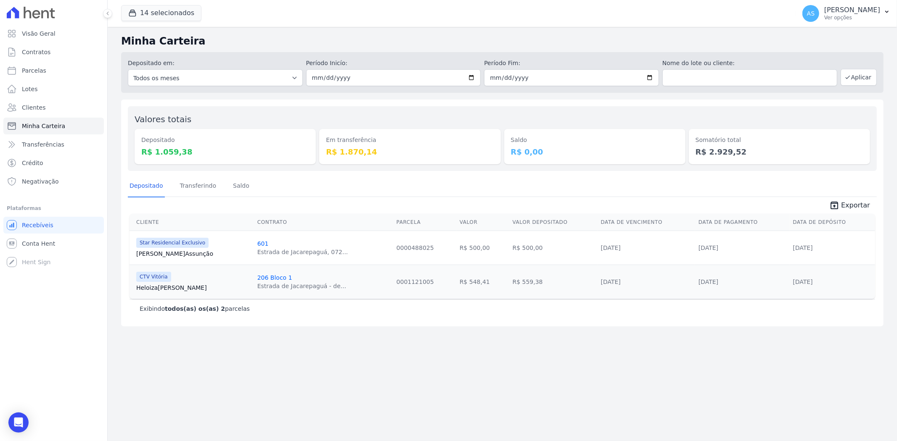
click at [158, 255] on link "[PERSON_NAME] Assunção" at bounding box center [193, 254] width 114 height 8
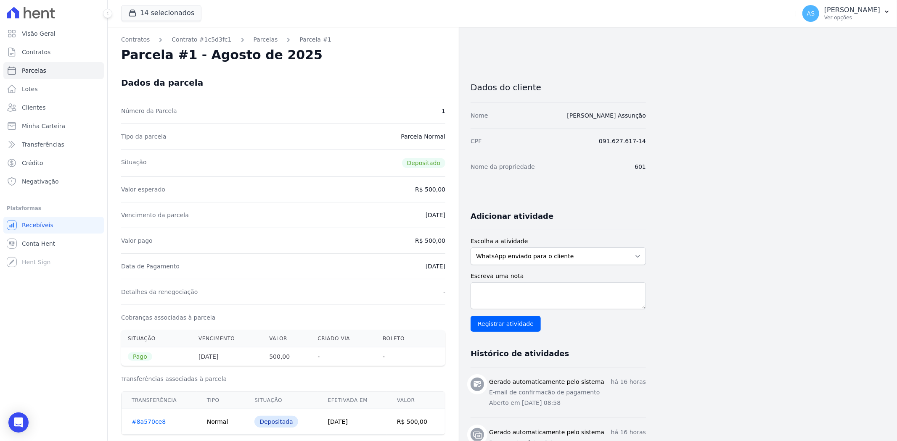
click at [141, 423] on link "#8a570ce8" at bounding box center [149, 422] width 34 height 7
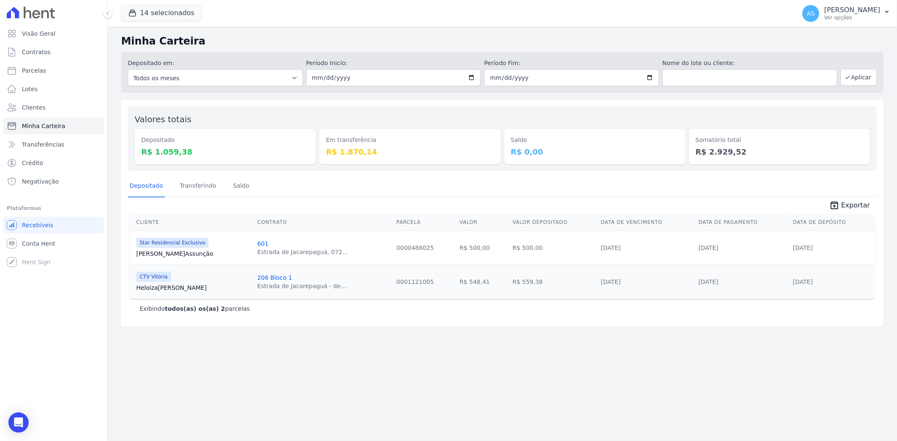
click at [143, 286] on link "Heloiza Silva" at bounding box center [193, 288] width 114 height 8
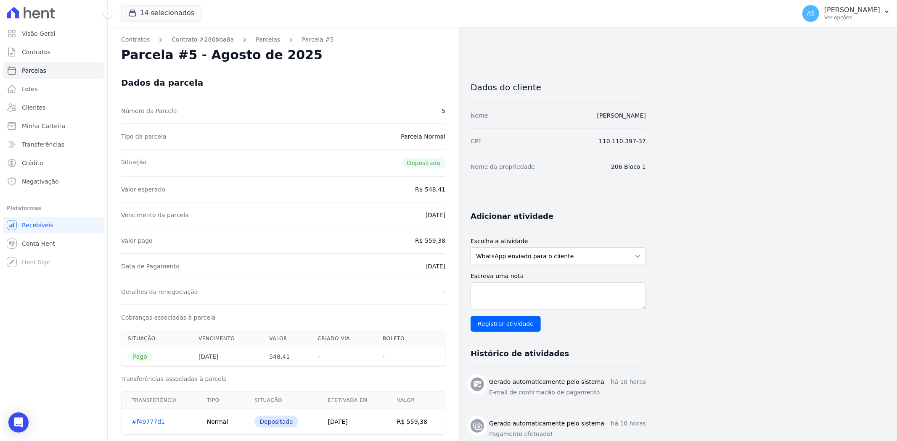
drag, startPoint x: 656, startPoint y: 113, endPoint x: 577, endPoint y: 113, distance: 78.6
click at [577, 113] on div "Contratos Contrato #280bba8a Parcelas Parcela #5 Parcela #5 - Agosto de 2025 Da…" at bounding box center [496, 389] width 776 height 724
copy link "Heloiza Pinheiro da Silva"
click at [142, 422] on link "#f49777d1" at bounding box center [148, 422] width 33 height 7
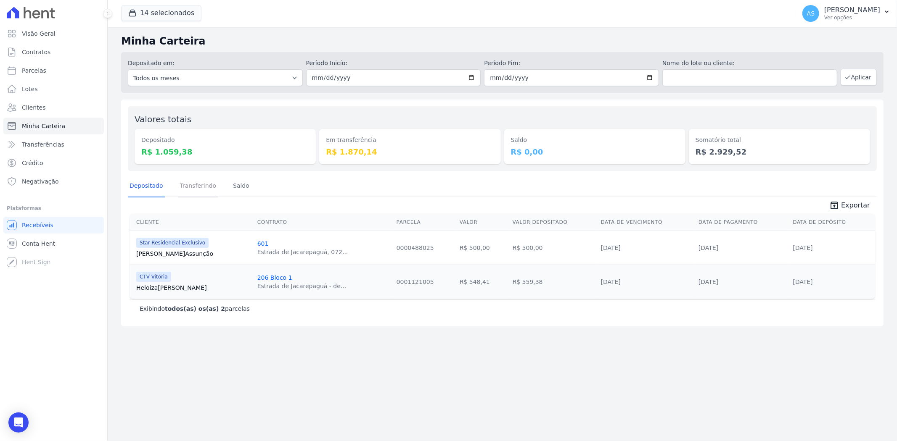
click at [185, 188] on link "Transferindo" at bounding box center [198, 187] width 40 height 22
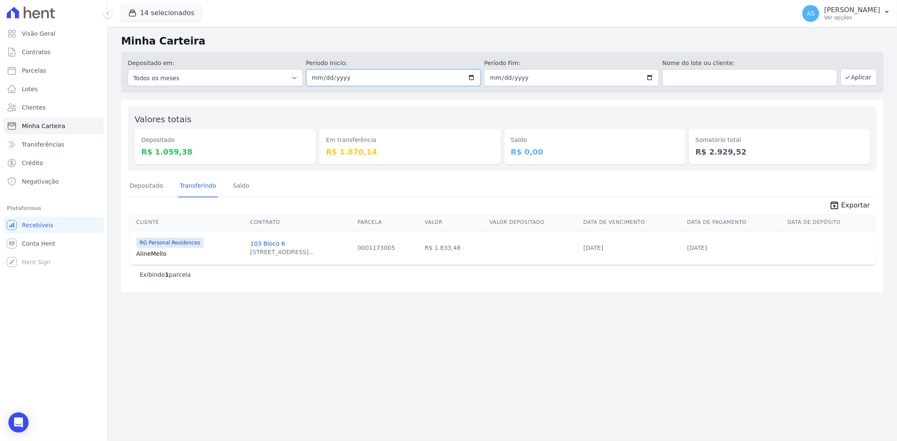
click at [475, 74] on input "[DATE]" at bounding box center [393, 77] width 175 height 17
type input "2025-08-13"
click at [650, 78] on input "[DATE]" at bounding box center [571, 77] width 175 height 17
type input "2025-08-13"
click at [855, 74] on button "Aplicar" at bounding box center [858, 77] width 36 height 17
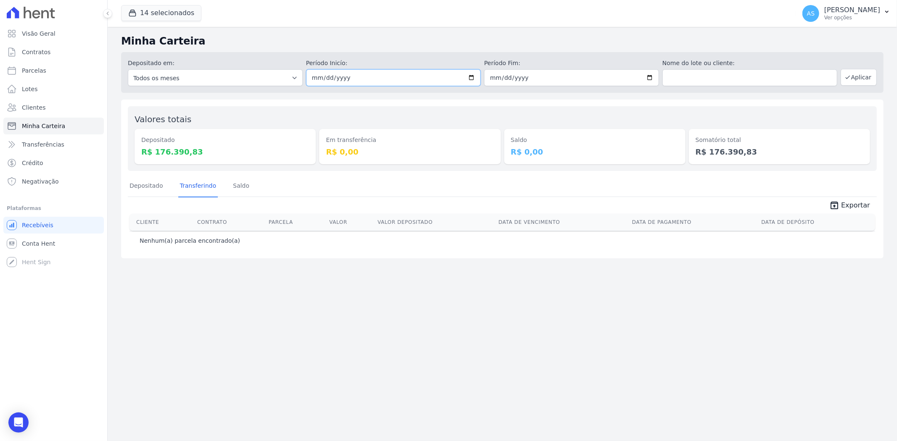
click at [471, 77] on input "[DATE]" at bounding box center [393, 77] width 175 height 17
type input "[DATE]"
click at [651, 77] on input "[DATE]" at bounding box center [571, 77] width 175 height 17
type input "[DATE]"
click at [863, 74] on button "Aplicar" at bounding box center [858, 77] width 36 height 17
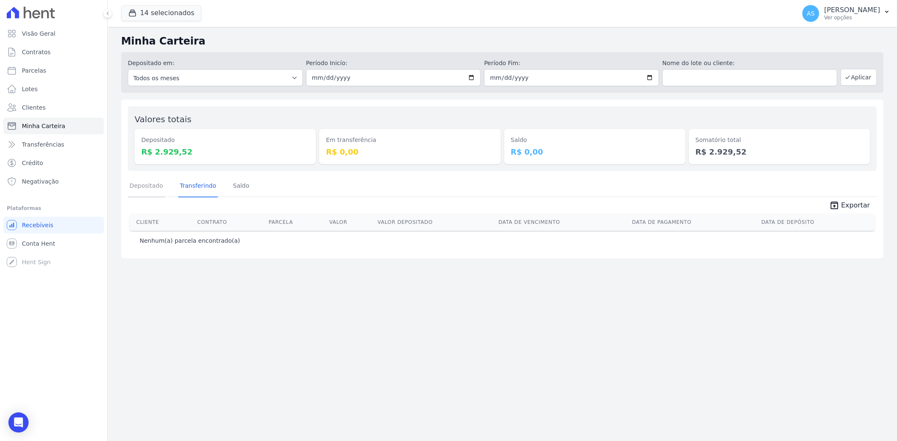
click at [150, 189] on link "Depositado" at bounding box center [146, 187] width 37 height 22
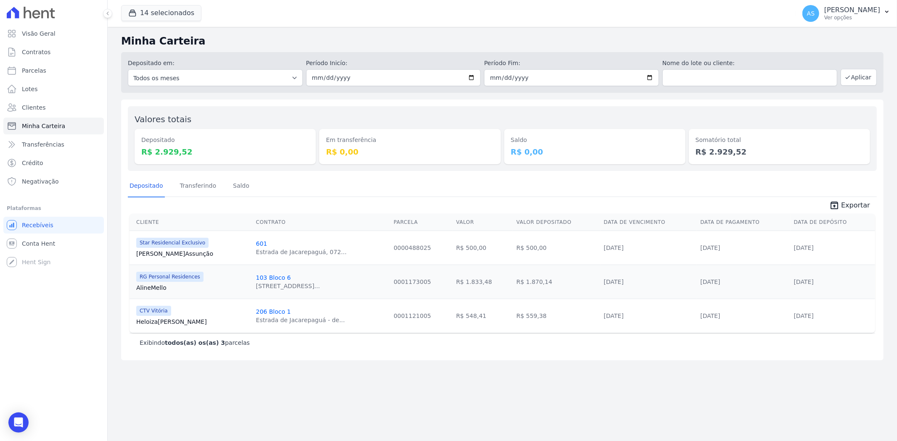
click at [161, 288] on link "Aline Mello" at bounding box center [192, 288] width 113 height 8
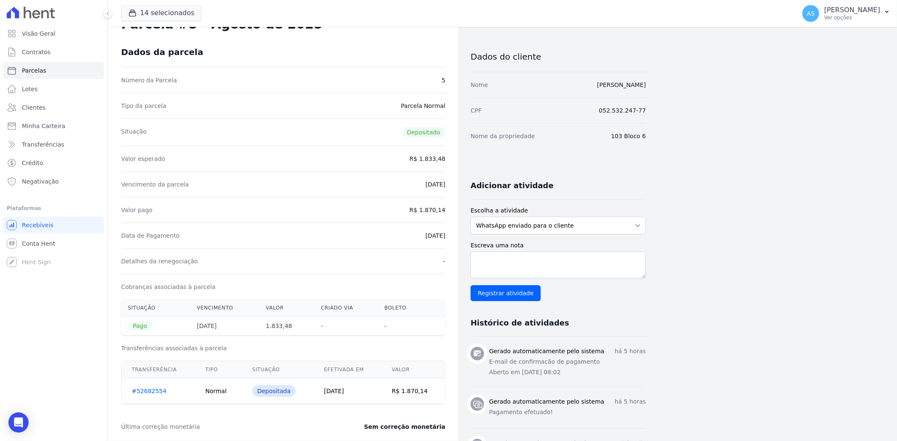
scroll to position [47, 0]
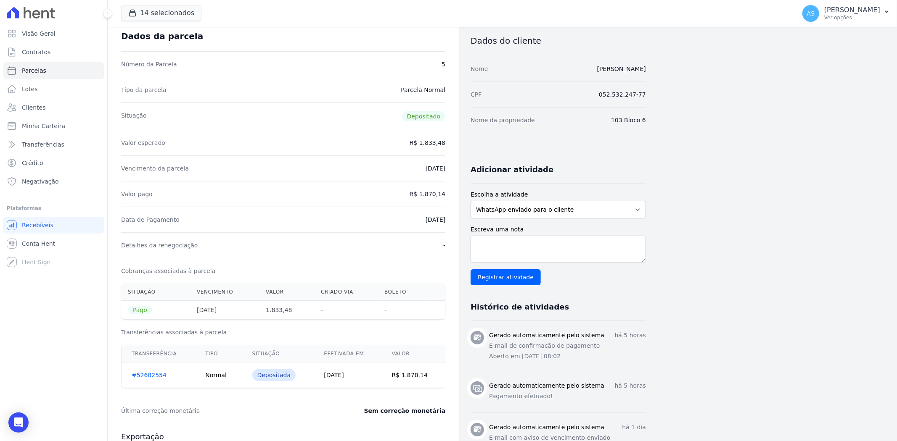
click at [140, 375] on link "#52682554" at bounding box center [149, 375] width 35 height 7
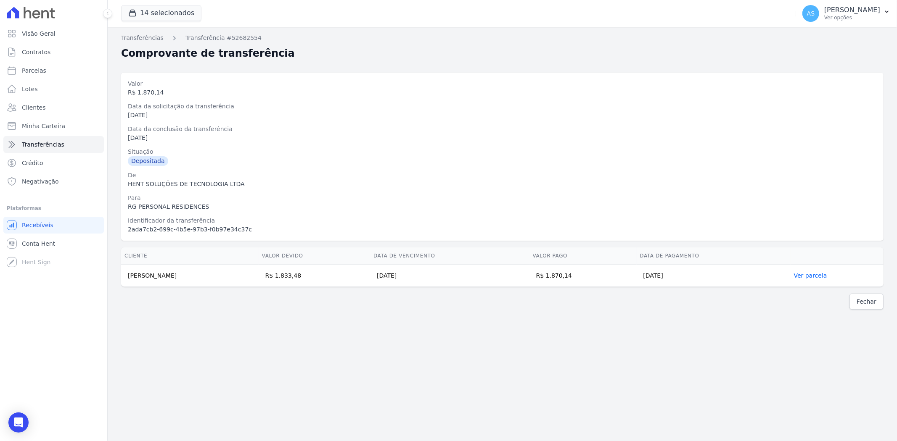
drag, startPoint x: 191, startPoint y: 272, endPoint x: 127, endPoint y: 275, distance: 64.4
click at [127, 275] on td "Aline Oliveira de Mello" at bounding box center [189, 276] width 137 height 22
copy td "Aline Oliveira de Mello"
